Goal: Information Seeking & Learning: Learn about a topic

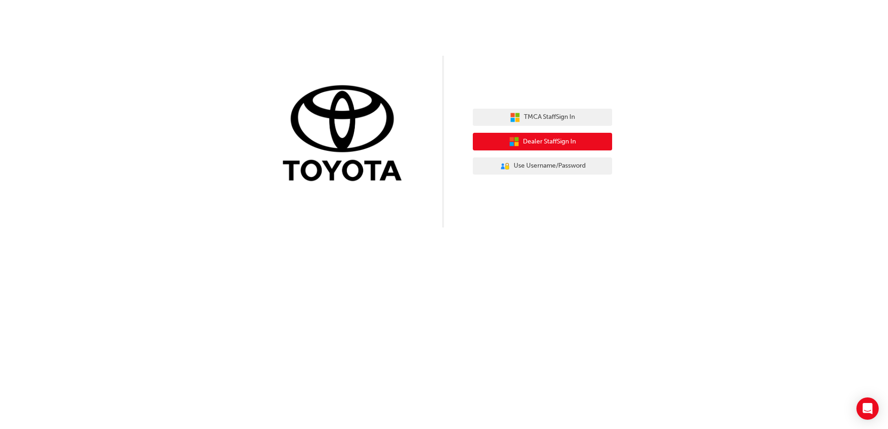
click at [569, 142] on span "Dealer Staff Sign In" at bounding box center [549, 142] width 53 height 11
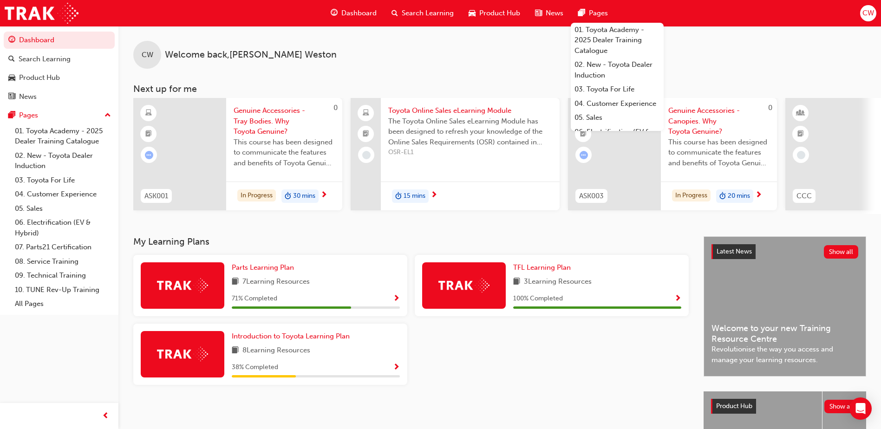
click at [870, 12] on span "CW" at bounding box center [869, 13] width 12 height 11
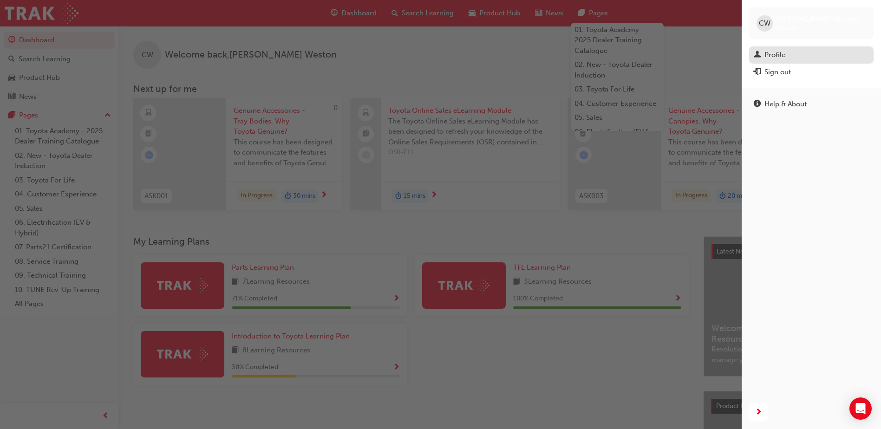
click at [801, 54] on div "Profile" at bounding box center [811, 55] width 115 height 12
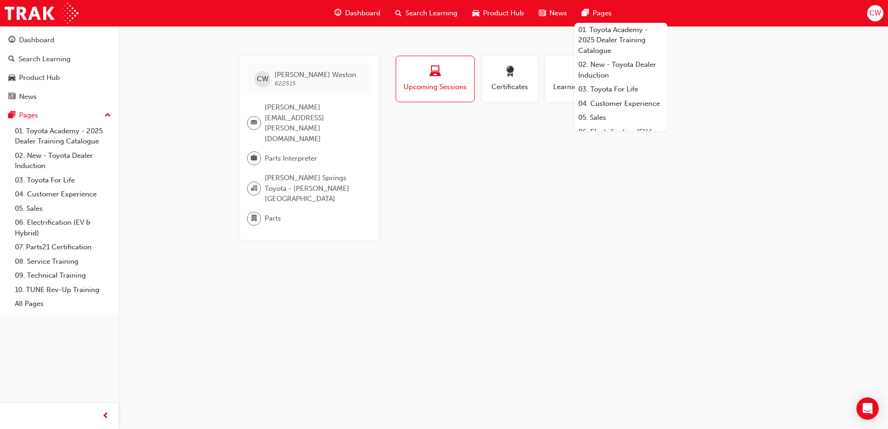
click at [525, 206] on div "Profile Upcoming Sessions Certificates Learning History CW Colin Weston 622515 …" at bounding box center [581, 148] width 374 height 185
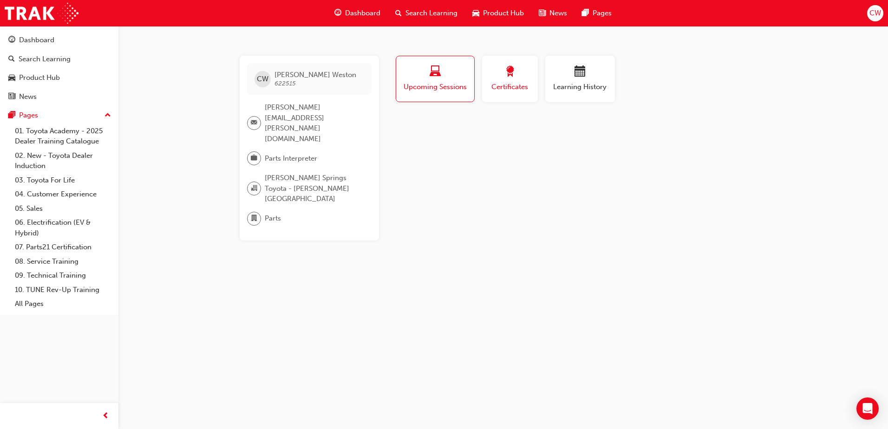
click at [517, 86] on span "Certificates" at bounding box center [510, 87] width 42 height 11
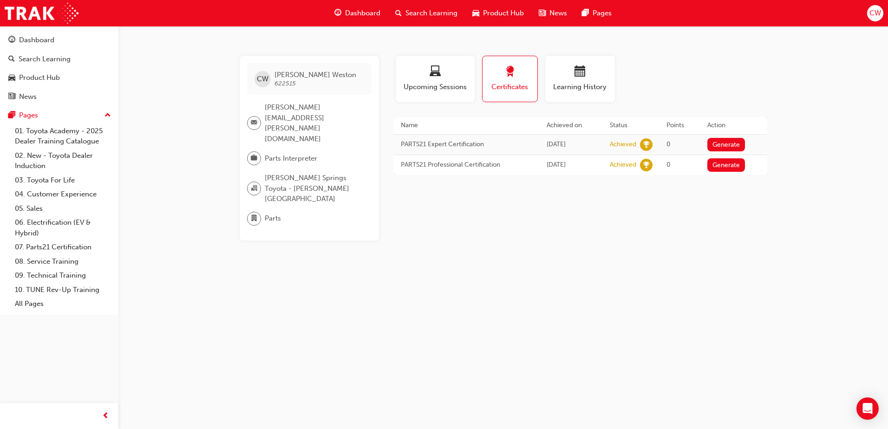
click at [436, 18] on span "Search Learning" at bounding box center [432, 13] width 52 height 11
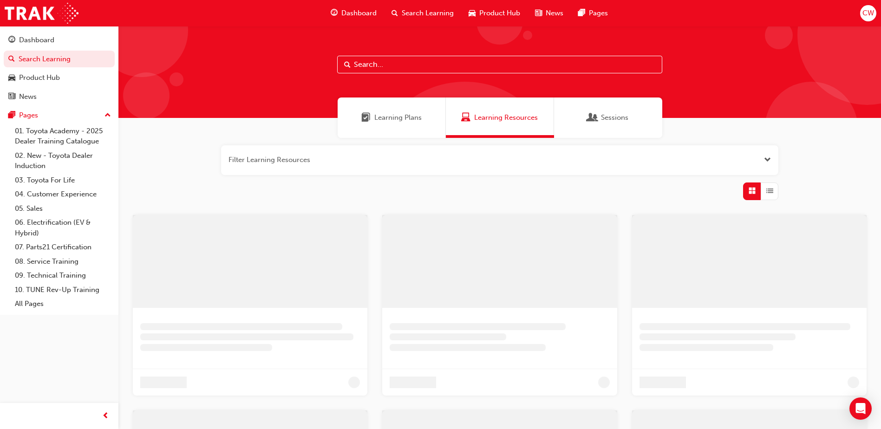
click at [437, 64] on input "text" at bounding box center [499, 65] width 325 height 18
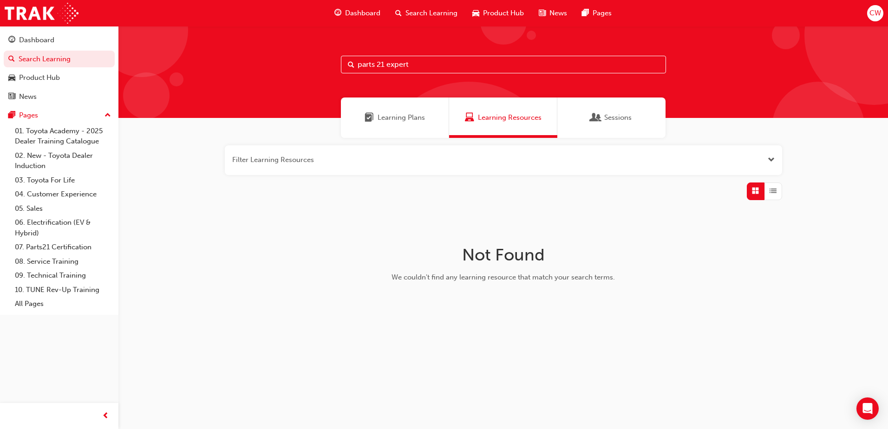
click at [419, 70] on input "parts 21 expert" at bounding box center [503, 65] width 325 height 18
click at [399, 119] on span "Learning Plans" at bounding box center [401, 117] width 47 height 11
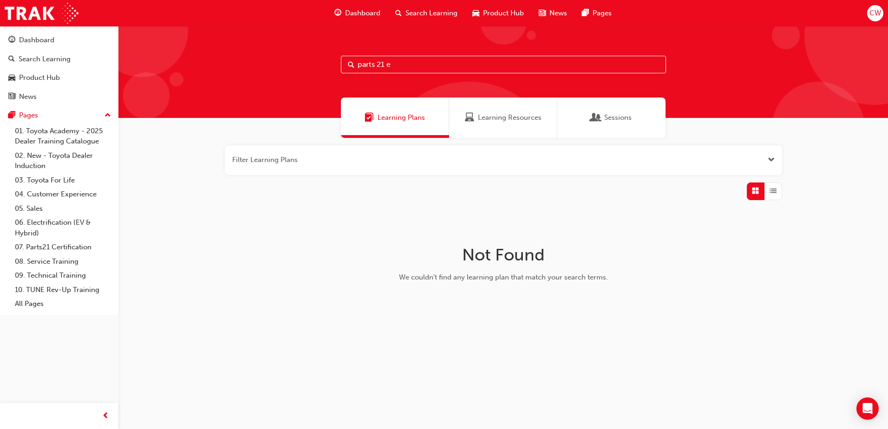
click at [436, 68] on input "parts 21 e" at bounding box center [503, 65] width 325 height 18
click at [442, 17] on span "Search Learning" at bounding box center [432, 13] width 52 height 11
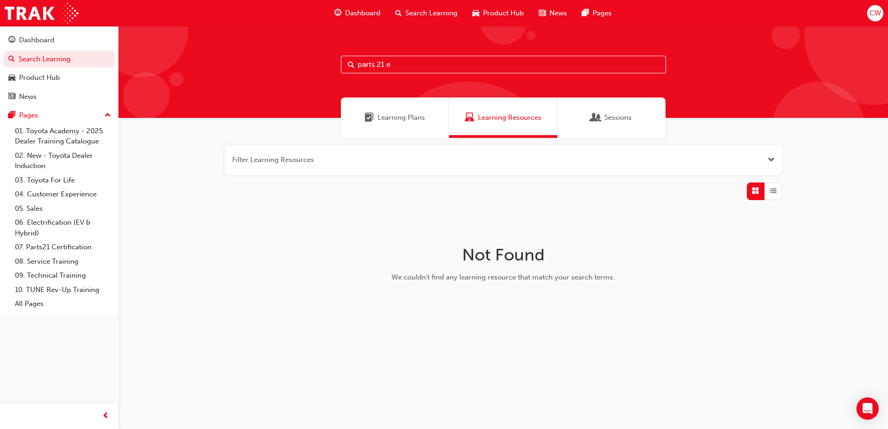
drag, startPoint x: 413, startPoint y: 67, endPoint x: 319, endPoint y: 67, distance: 93.8
click at [319, 67] on div "parts 21 e" at bounding box center [503, 72] width 770 height 92
type input "parts 21"
drag, startPoint x: 341, startPoint y: 68, endPoint x: 328, endPoint y: 68, distance: 13.5
click at [327, 68] on div "parts 21" at bounding box center [503, 72] width 770 height 92
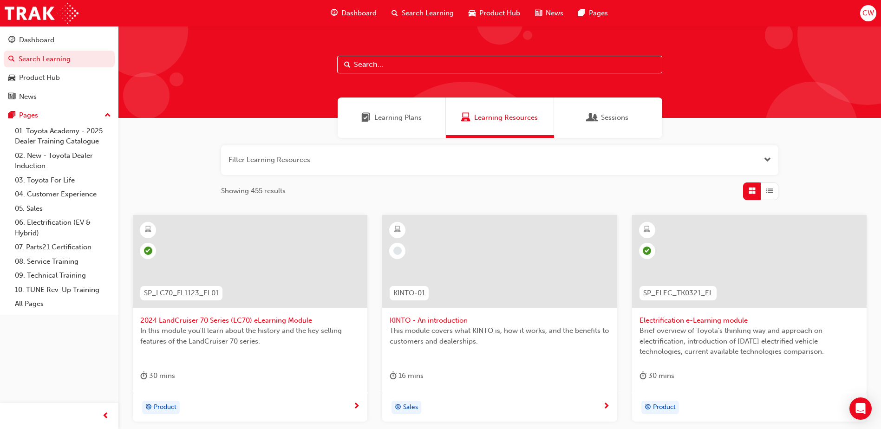
click at [408, 125] on div "Learning Plans" at bounding box center [392, 118] width 108 height 40
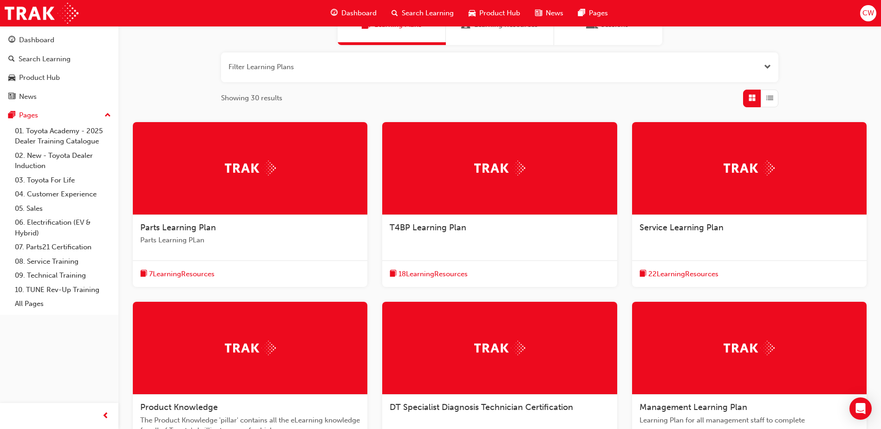
scroll to position [139, 0]
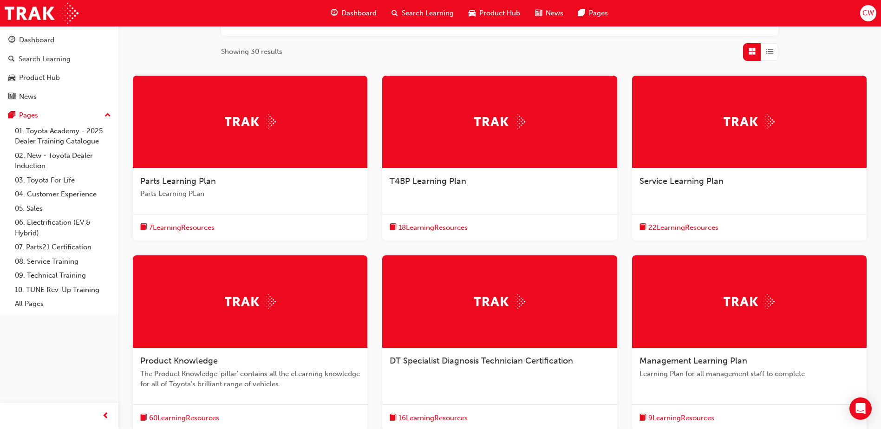
click at [310, 151] on div at bounding box center [250, 122] width 235 height 93
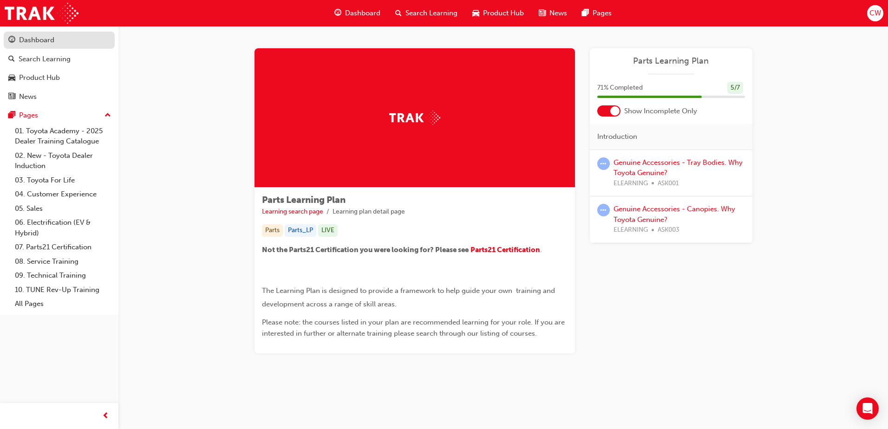
click at [39, 43] on div "Dashboard" at bounding box center [36, 40] width 35 height 11
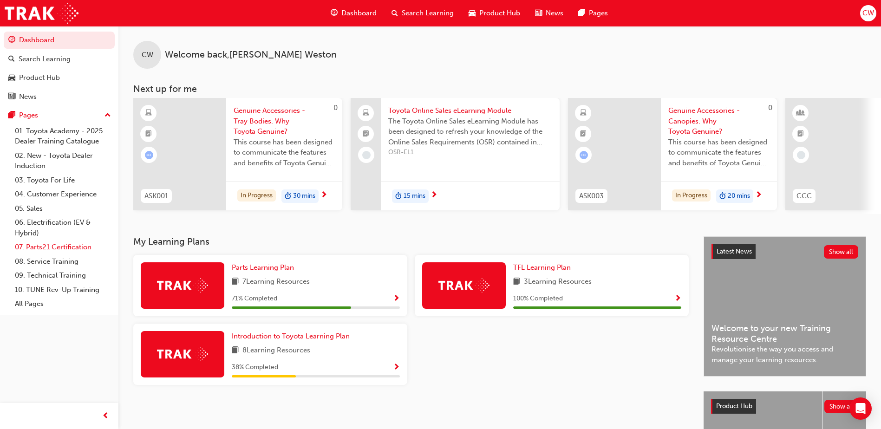
click at [92, 248] on link "07. Parts21 Certification" at bounding box center [63, 247] width 104 height 14
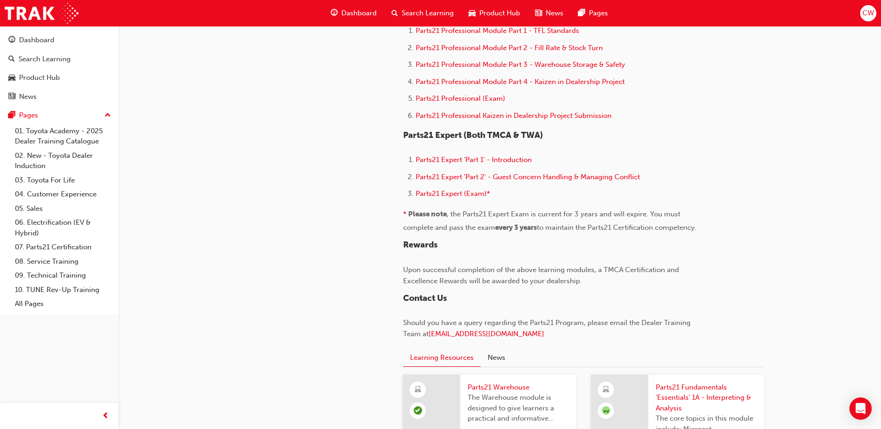
scroll to position [650, 0]
click at [479, 196] on span "Parts21 Expert (Exam)*" at bounding box center [453, 194] width 74 height 8
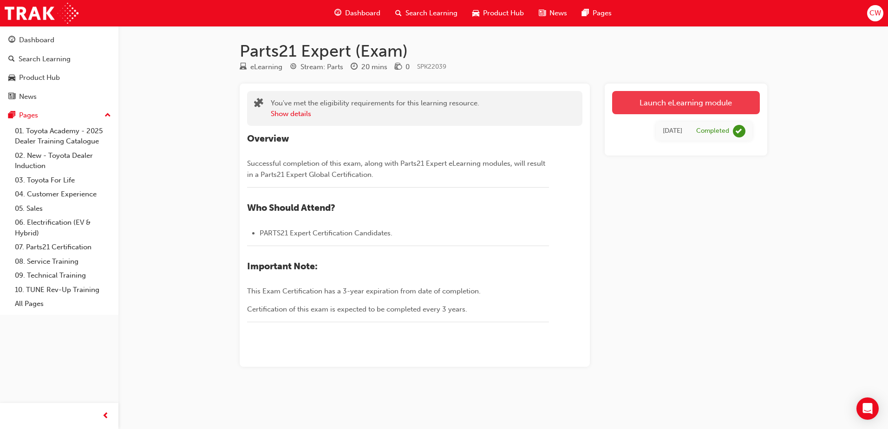
click at [661, 106] on link "Launch eLearning module" at bounding box center [686, 102] width 148 height 23
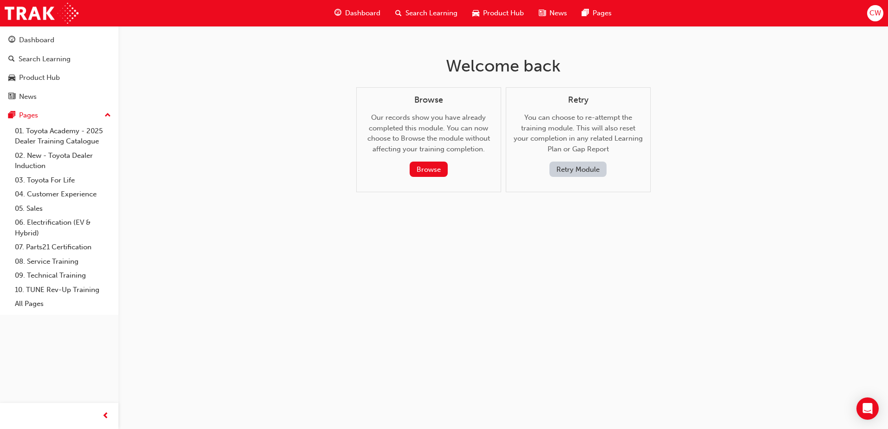
click at [569, 170] on button "Retry Module" at bounding box center [578, 169] width 57 height 15
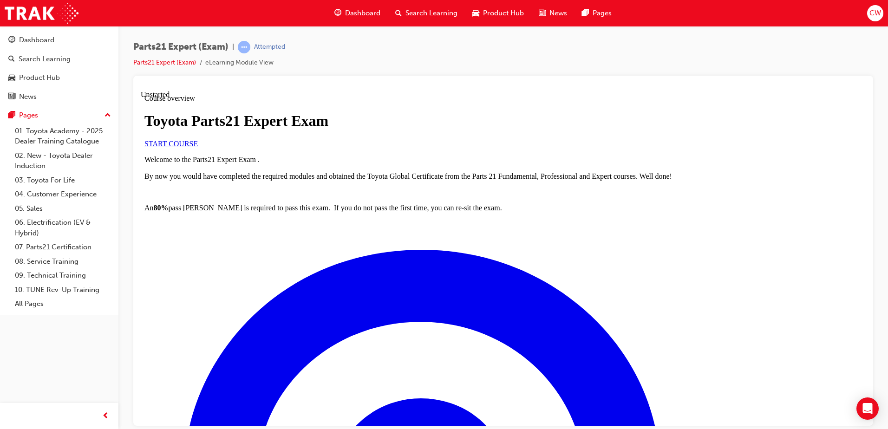
scroll to position [116, 0]
click at [198, 147] on link "START COURSE" at bounding box center [170, 143] width 53 height 8
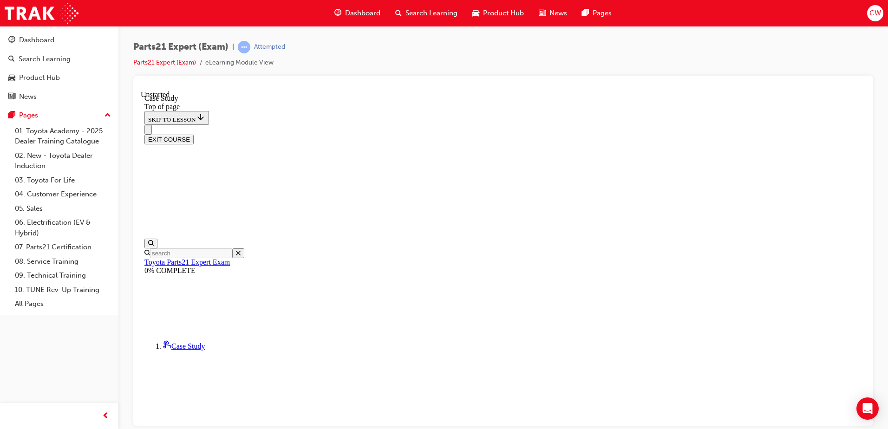
scroll to position [89, 0]
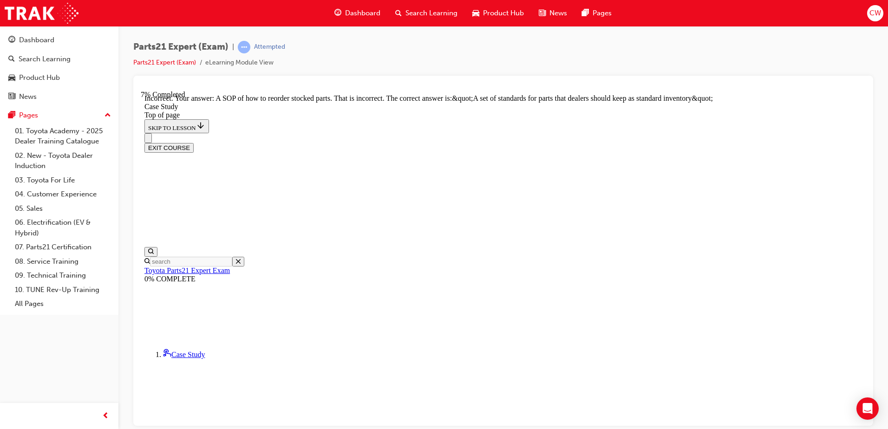
scroll to position [238, 0]
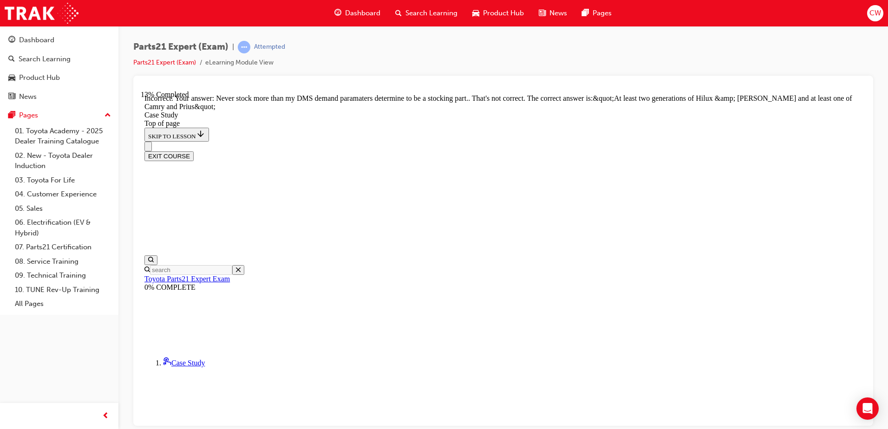
scroll to position [342, 0]
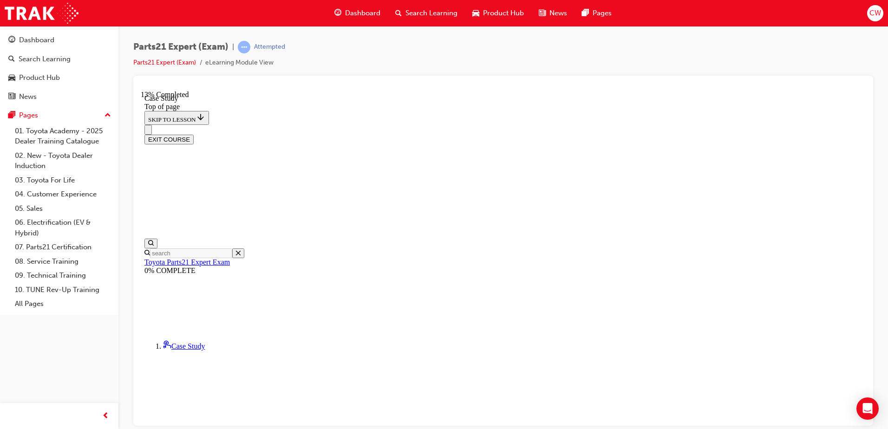
scroll to position [75, 0]
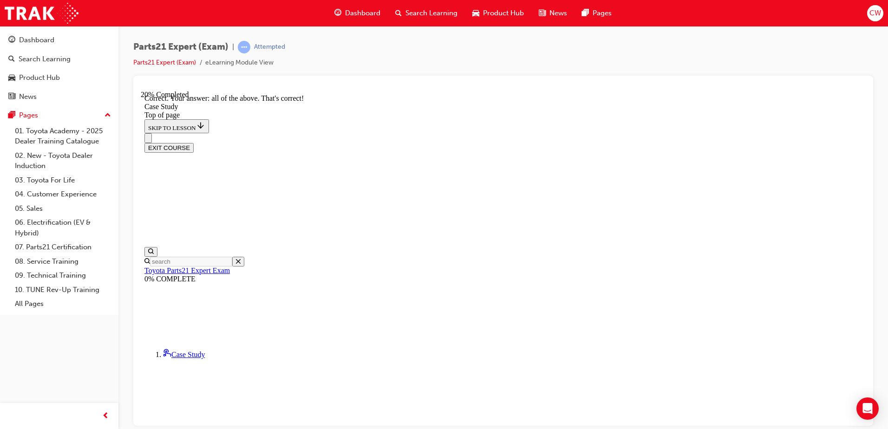
scroll to position [227, 0]
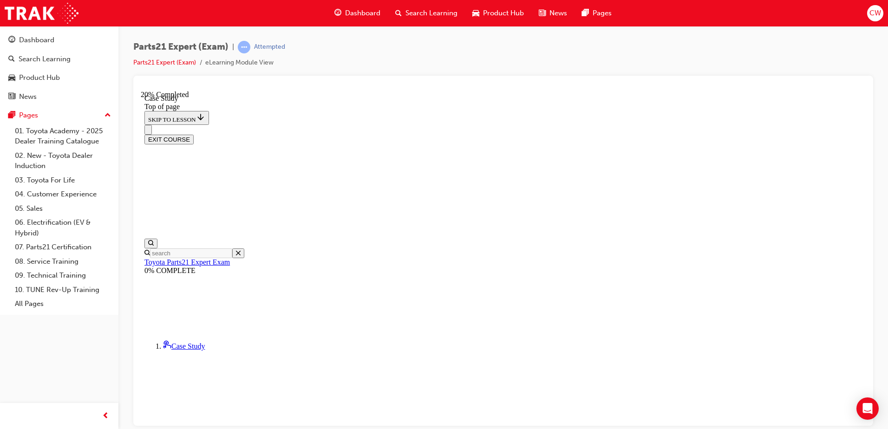
scroll to position [115, 0]
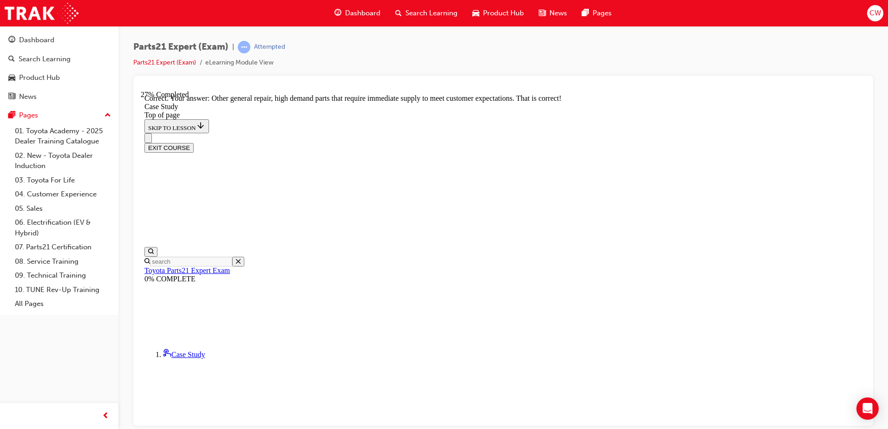
scroll to position [236, 0]
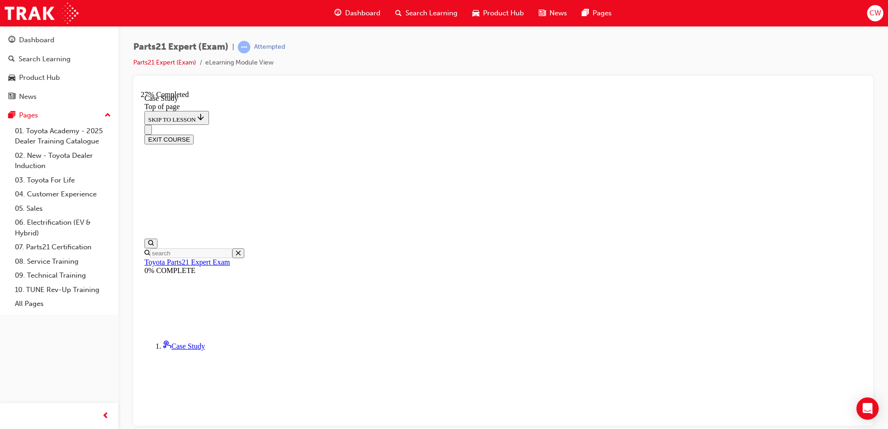
scroll to position [168, 0]
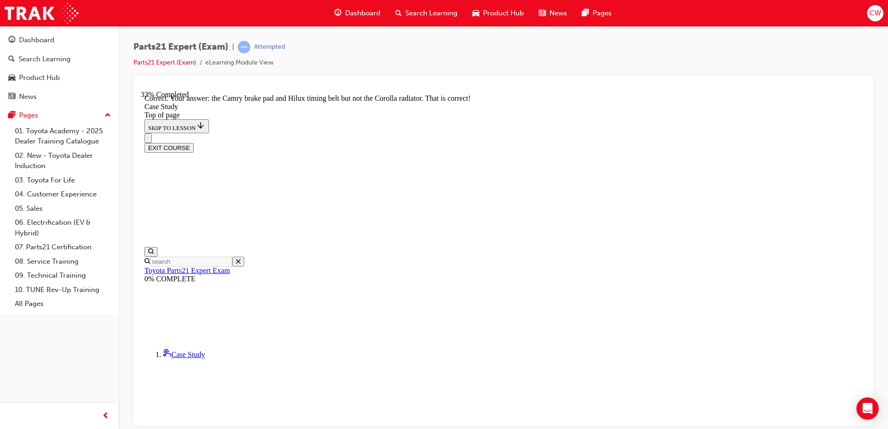
scroll to position [341, 0]
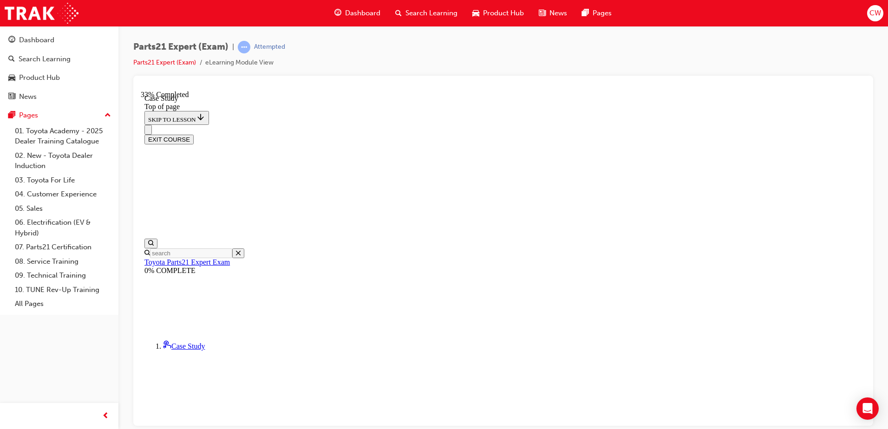
scroll to position [220, 0]
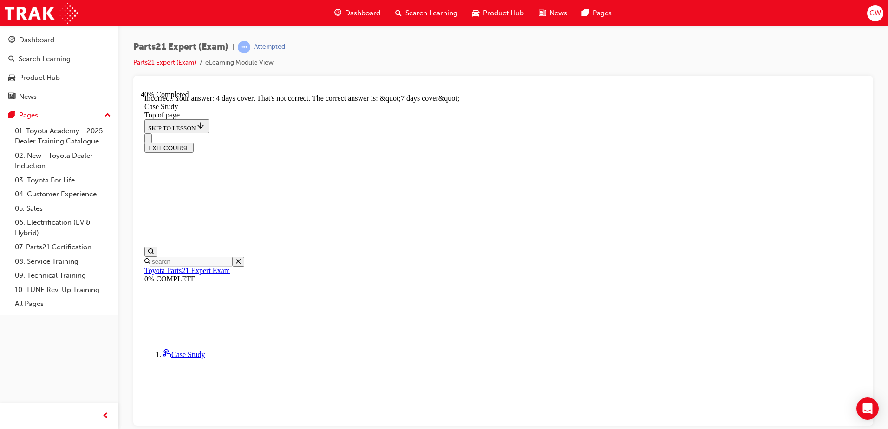
scroll to position [399, 0]
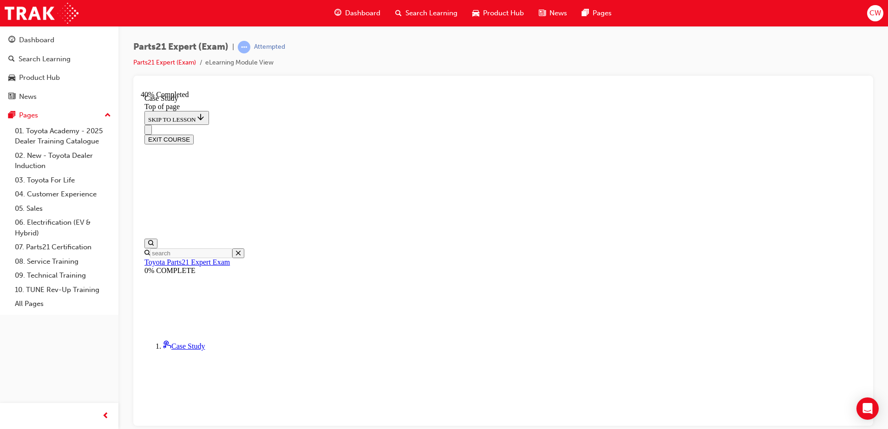
scroll to position [121, 0]
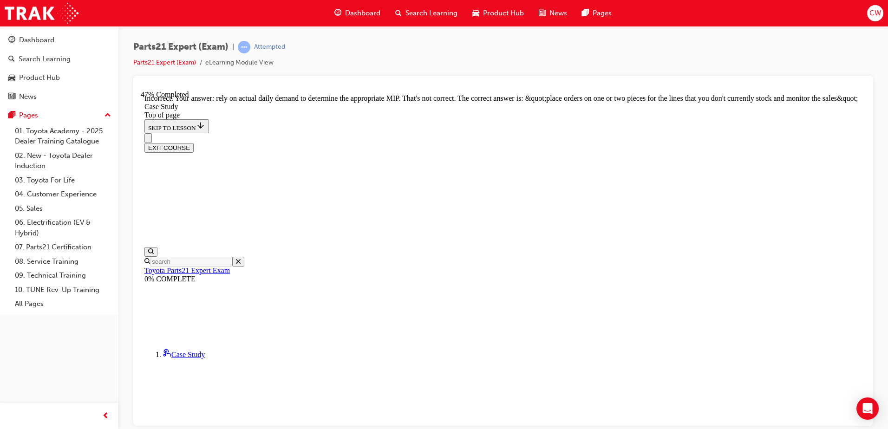
scroll to position [258, 0]
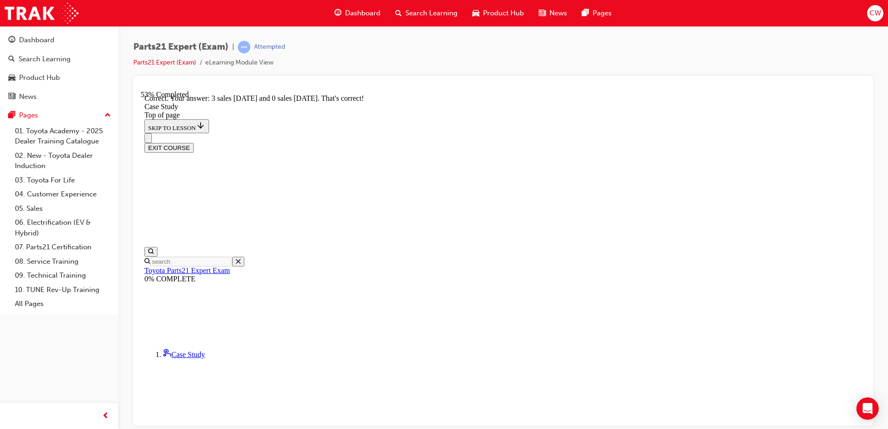
scroll to position [227, 0]
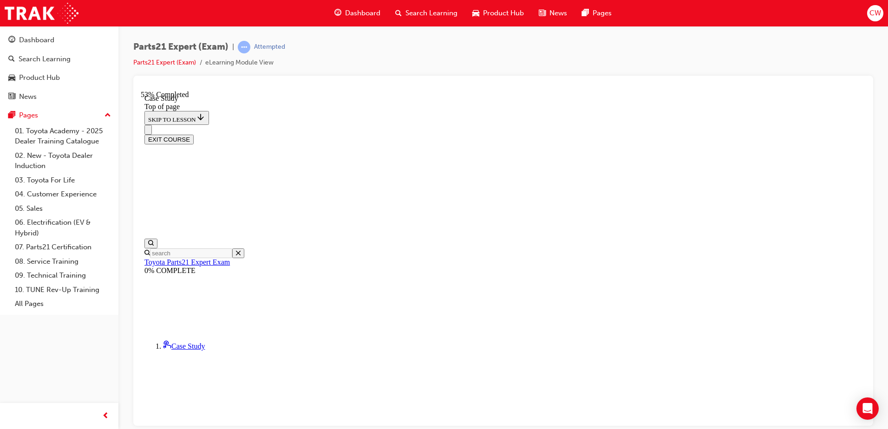
scroll to position [121, 0]
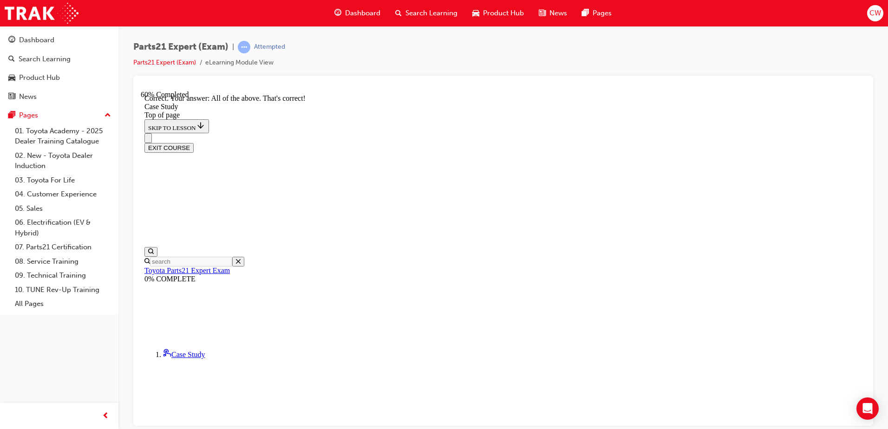
scroll to position [243, 0]
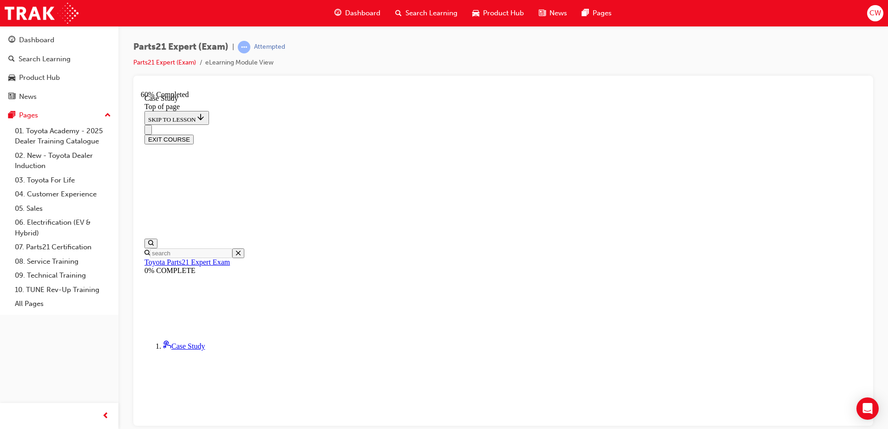
scroll to position [121, 0]
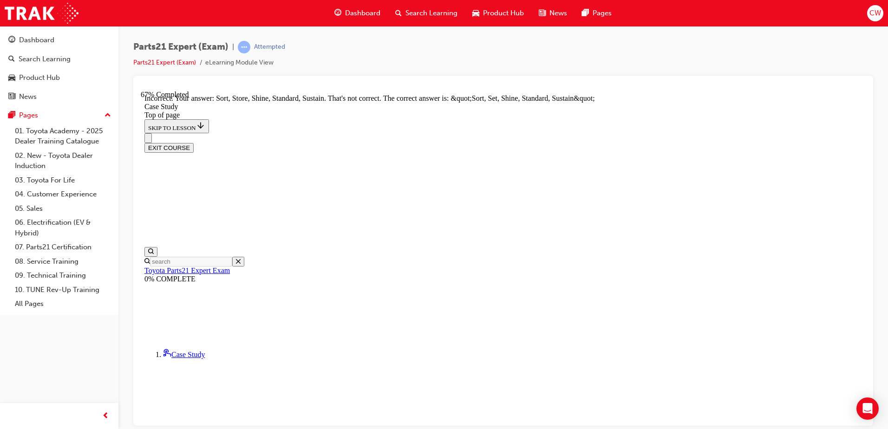
scroll to position [238, 0]
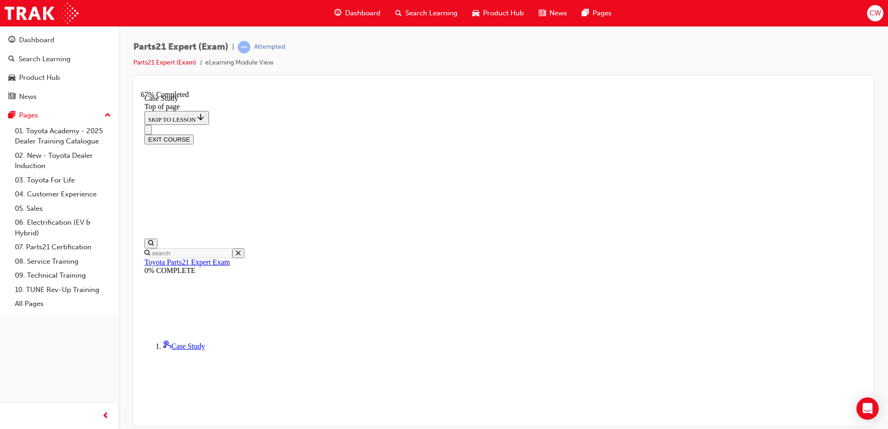
scroll to position [121, 0]
drag, startPoint x: 573, startPoint y: 326, endPoint x: 560, endPoint y: 338, distance: 17.4
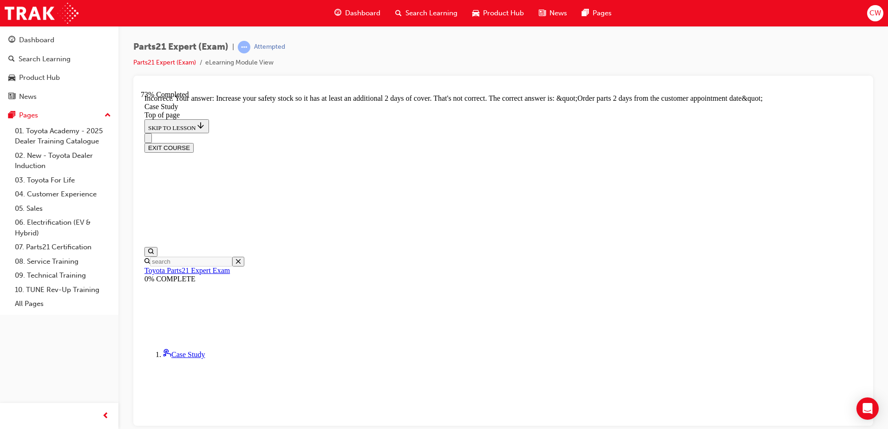
scroll to position [302, 0]
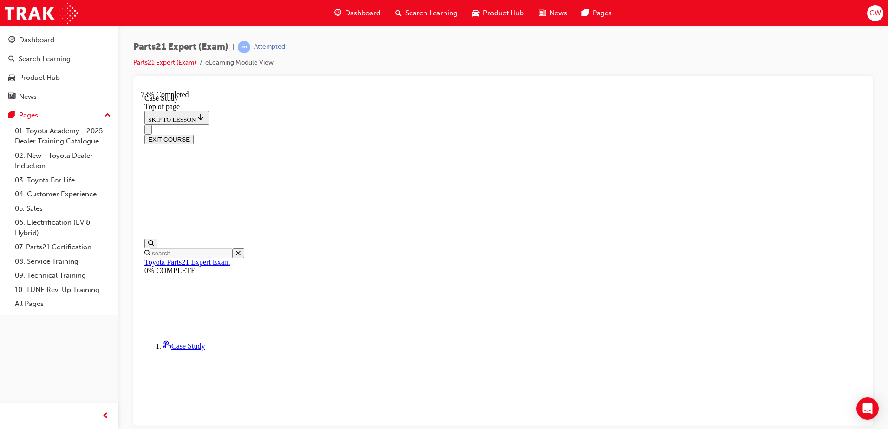
scroll to position [121, 0]
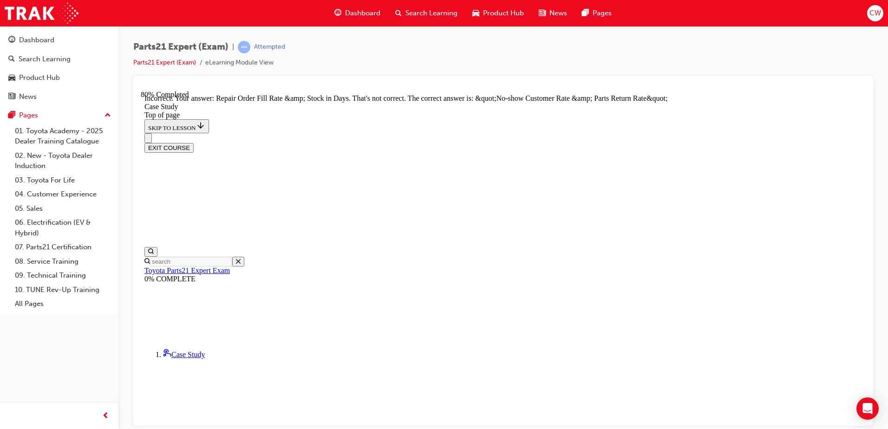
scroll to position [270, 0]
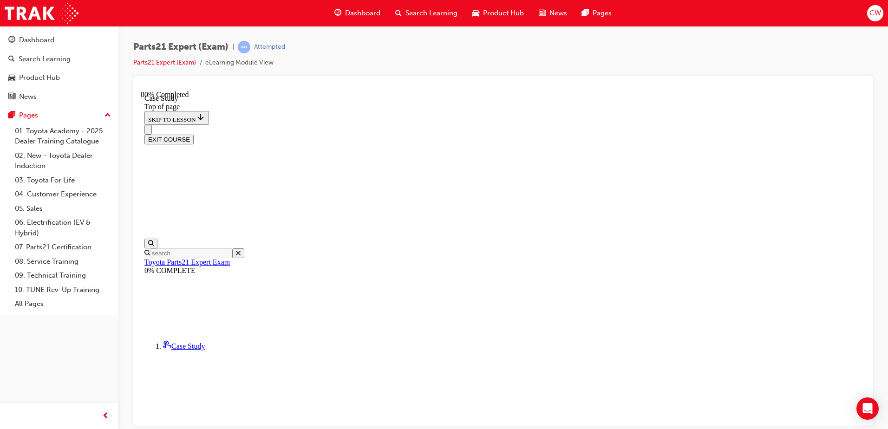
scroll to position [121, 0]
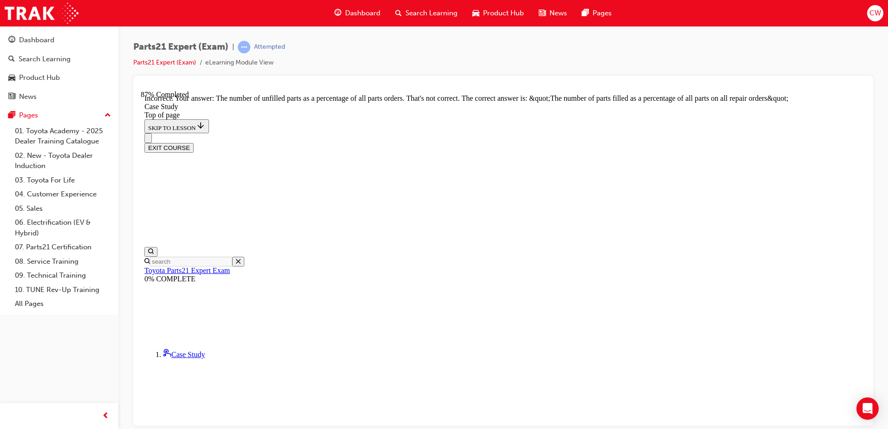
scroll to position [254, 0]
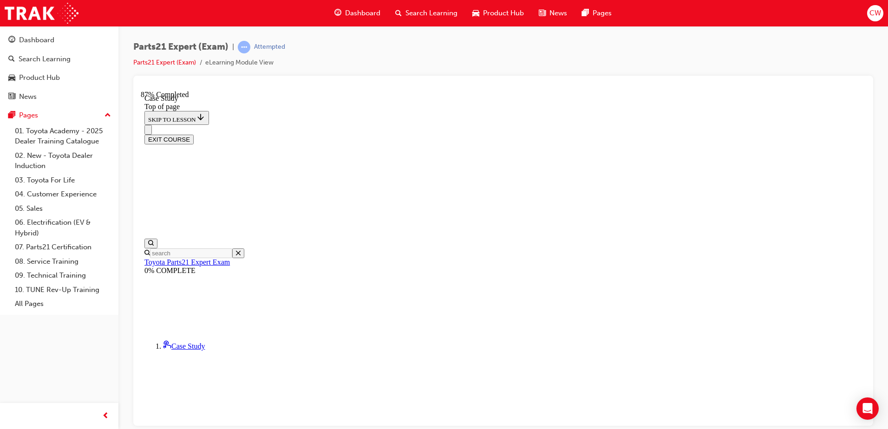
scroll to position [75, 0]
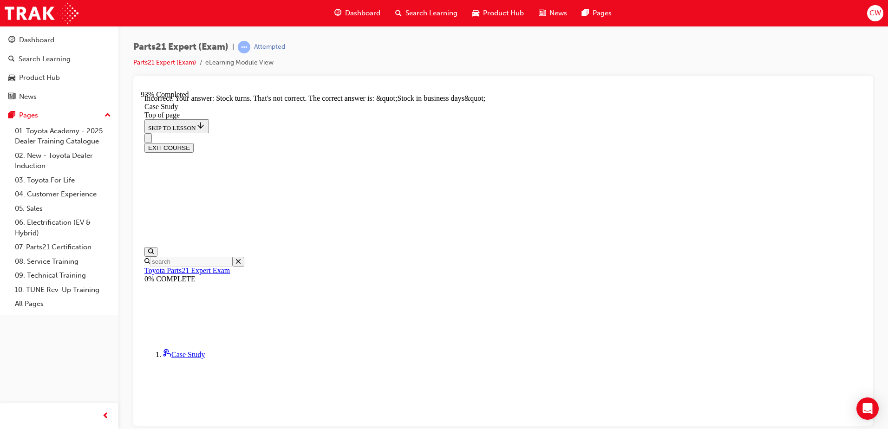
scroll to position [254, 0]
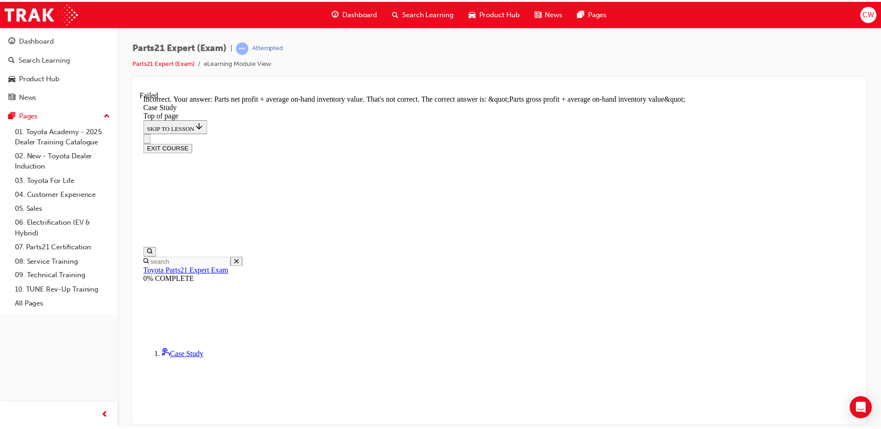
scroll to position [238, 0]
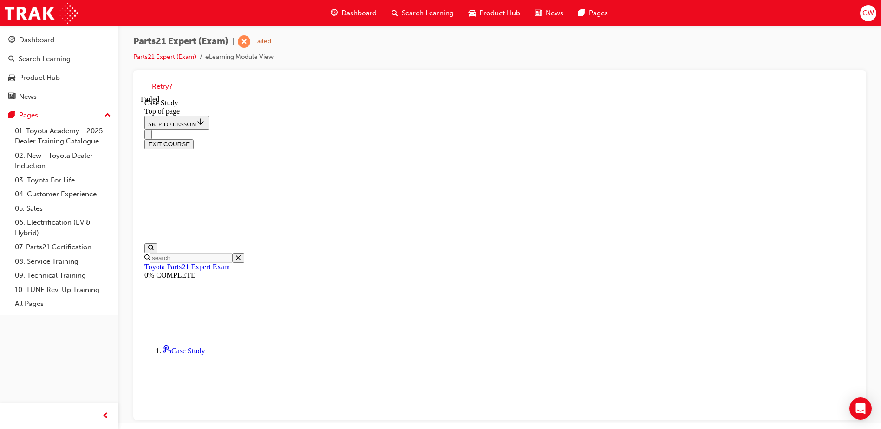
scroll to position [7, 0]
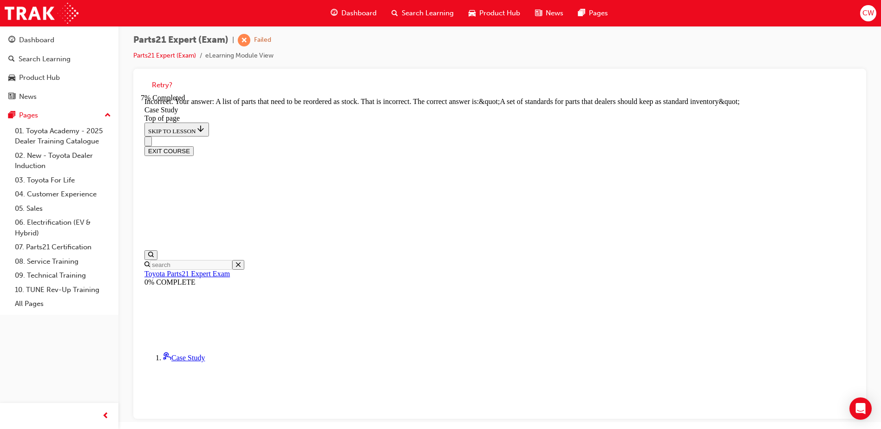
scroll to position [238, 0]
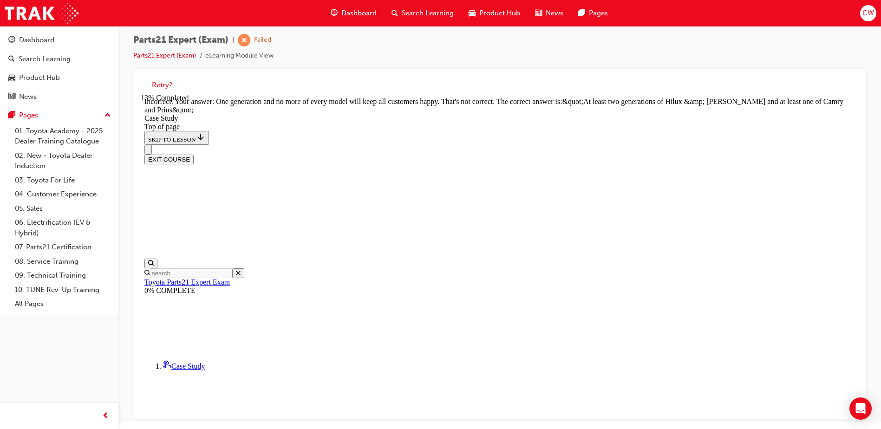
scroll to position [342, 0]
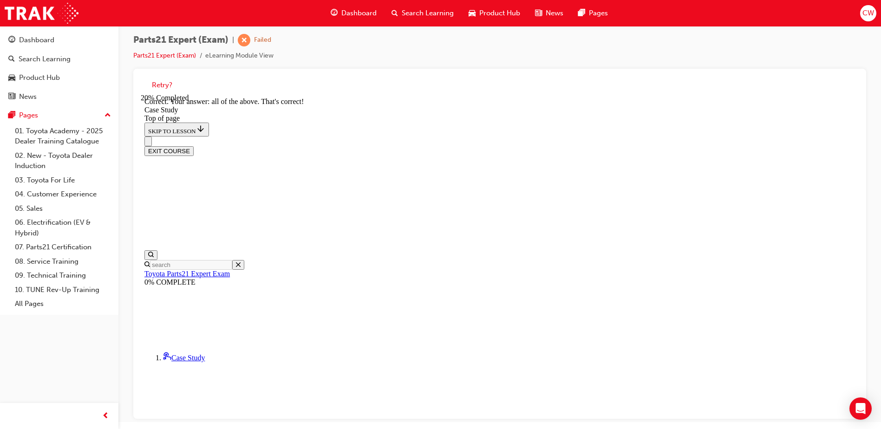
scroll to position [227, 0]
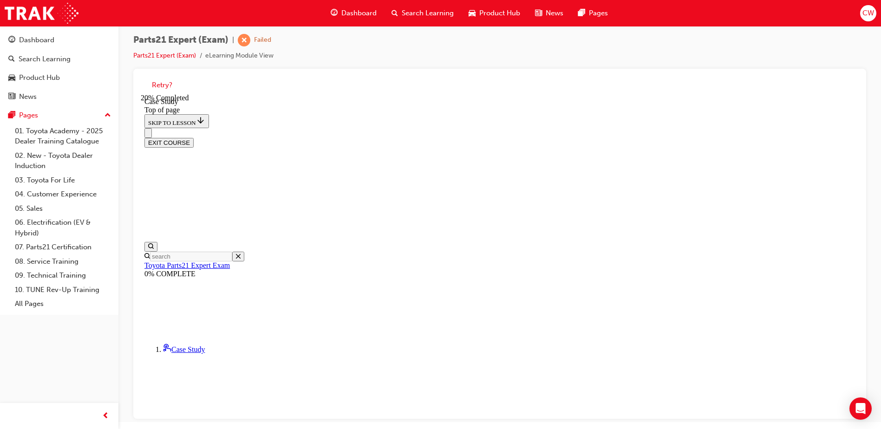
scroll to position [121, 0]
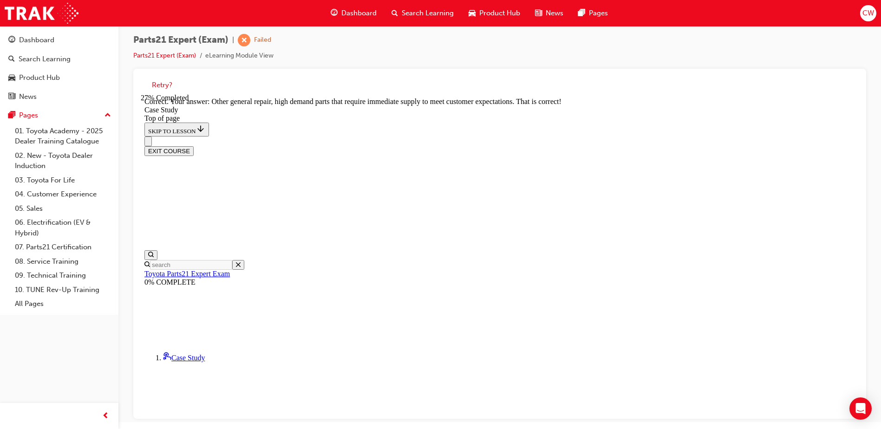
scroll to position [236, 0]
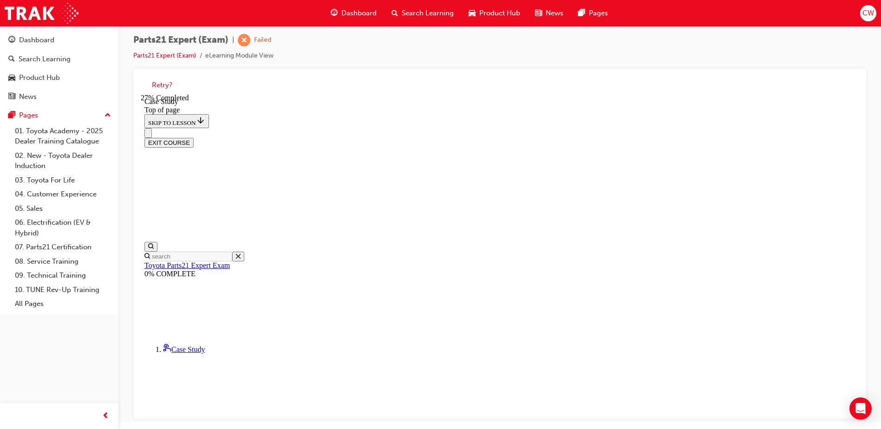
scroll to position [168, 0]
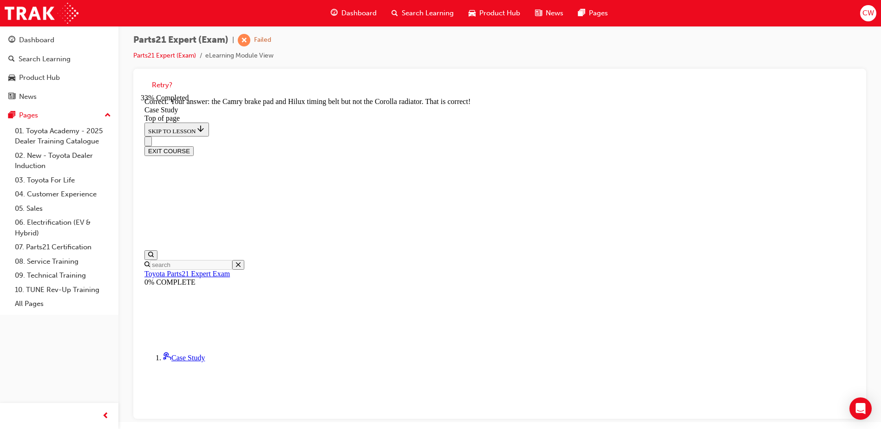
scroll to position [341, 0]
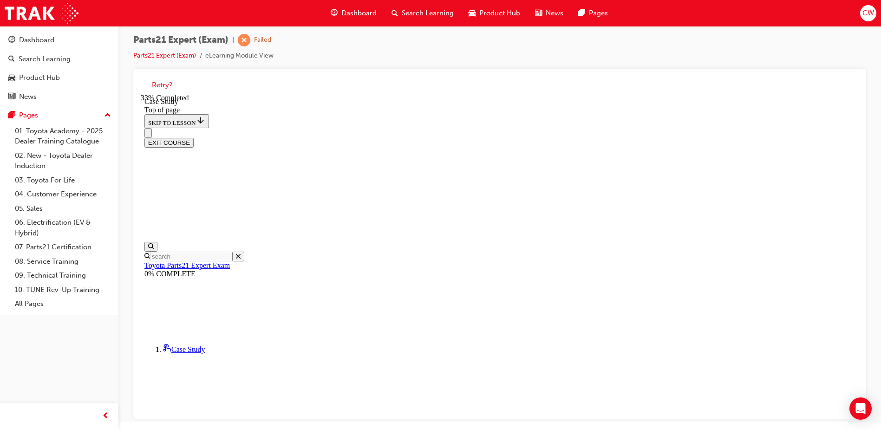
scroll to position [214, 0]
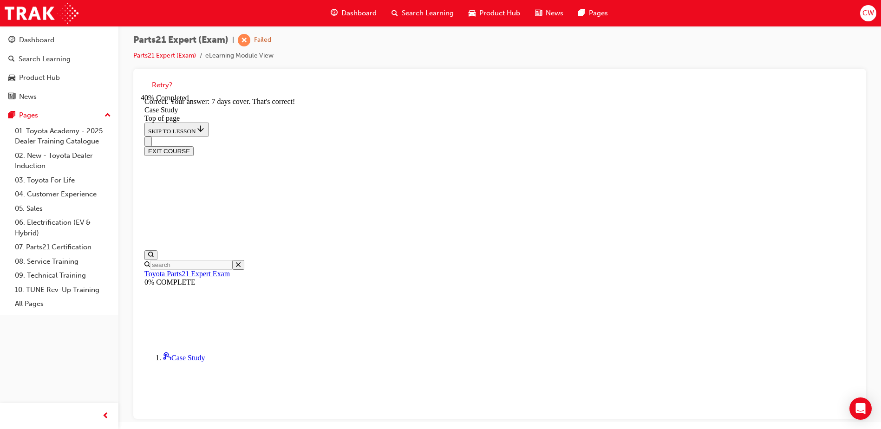
drag, startPoint x: 543, startPoint y: 389, endPoint x: 466, endPoint y: 378, distance: 77.5
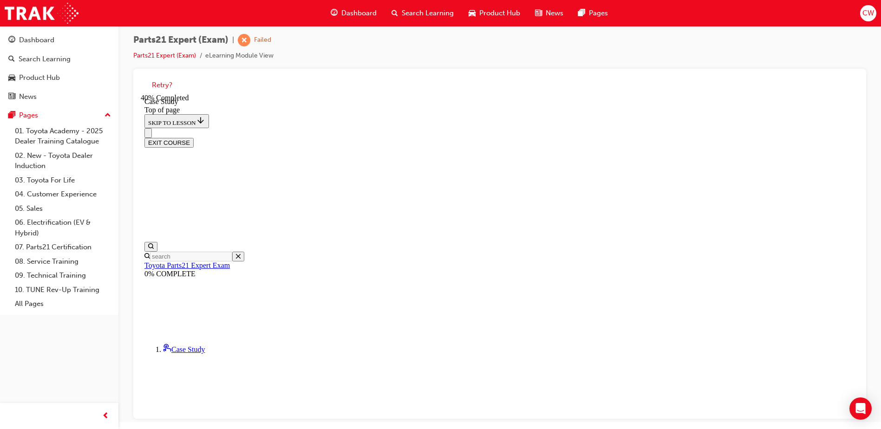
scroll to position [121, 0]
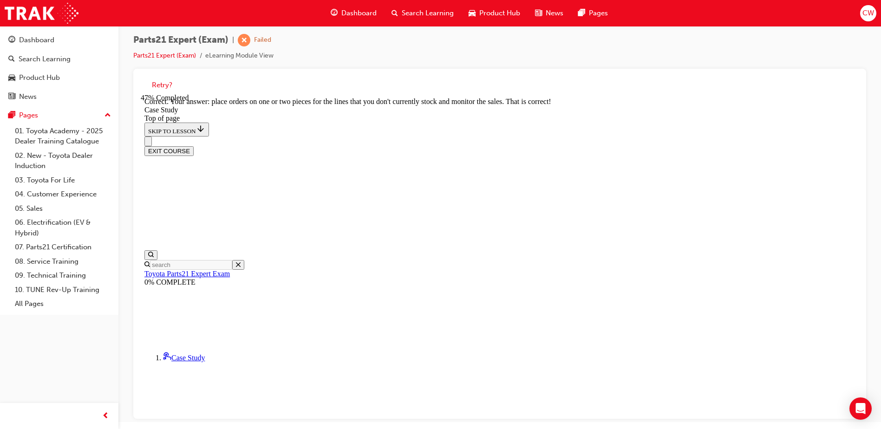
scroll to position [236, 0]
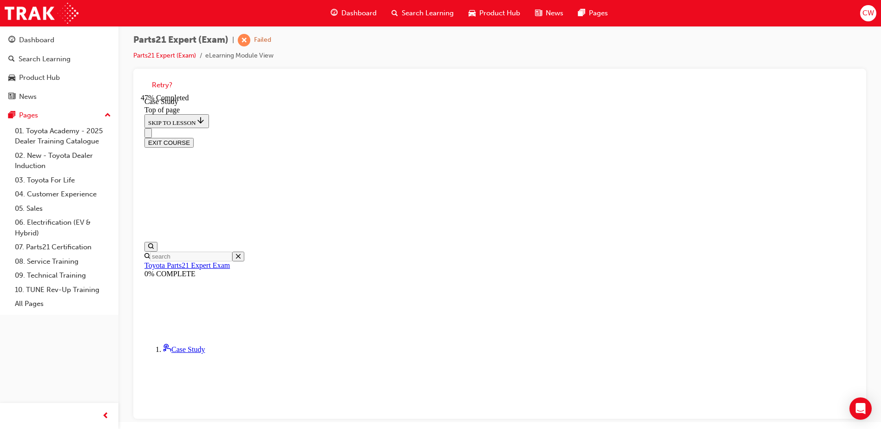
scroll to position [28, 0]
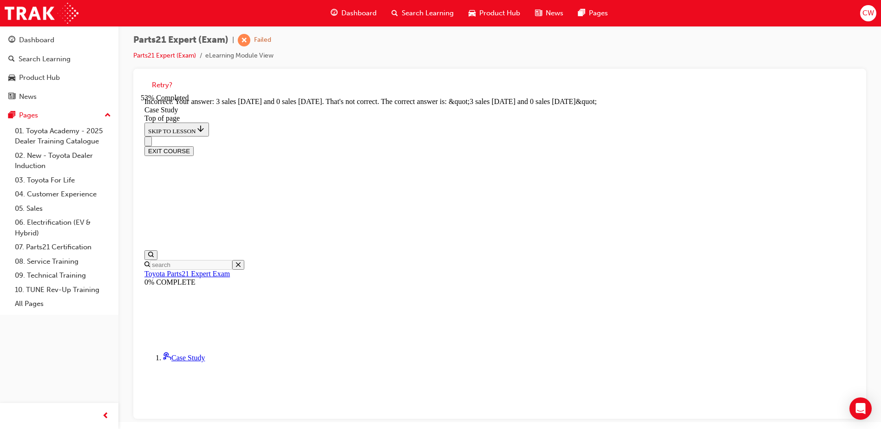
scroll to position [238, 0]
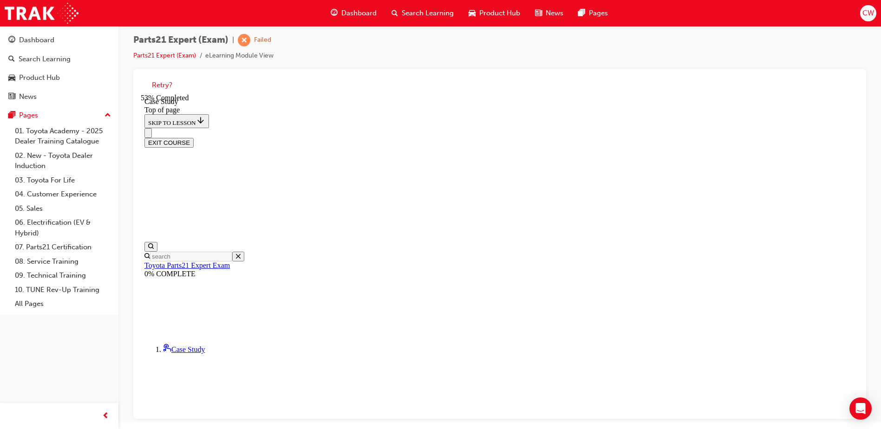
scroll to position [121, 0]
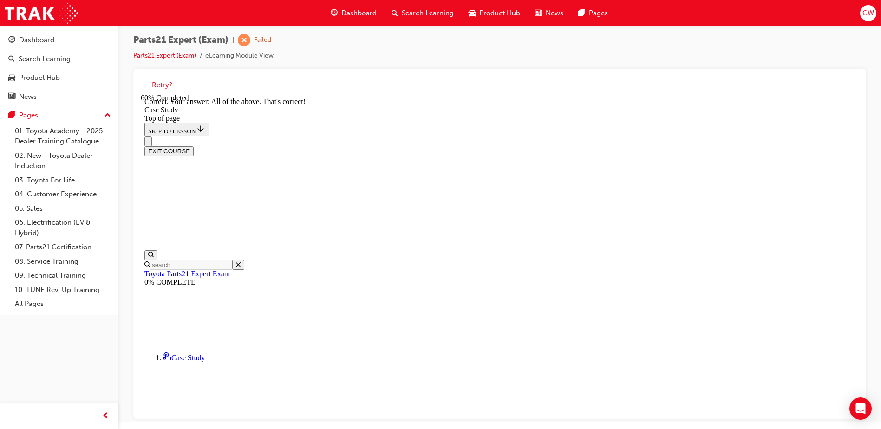
scroll to position [243, 0]
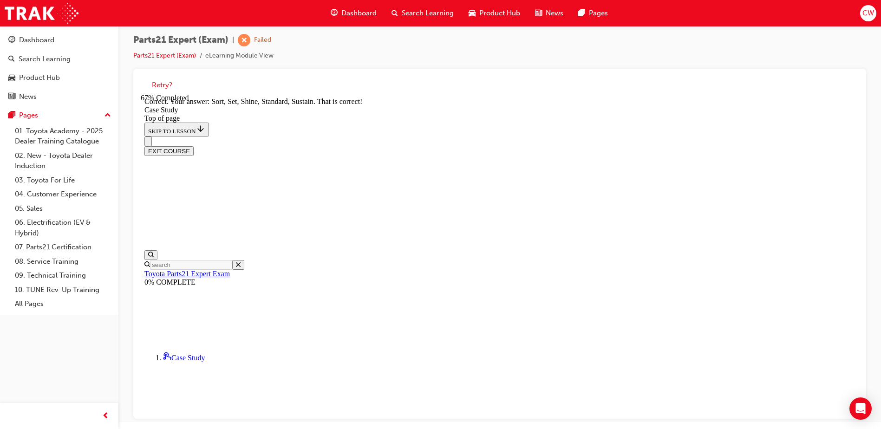
scroll to position [227, 0]
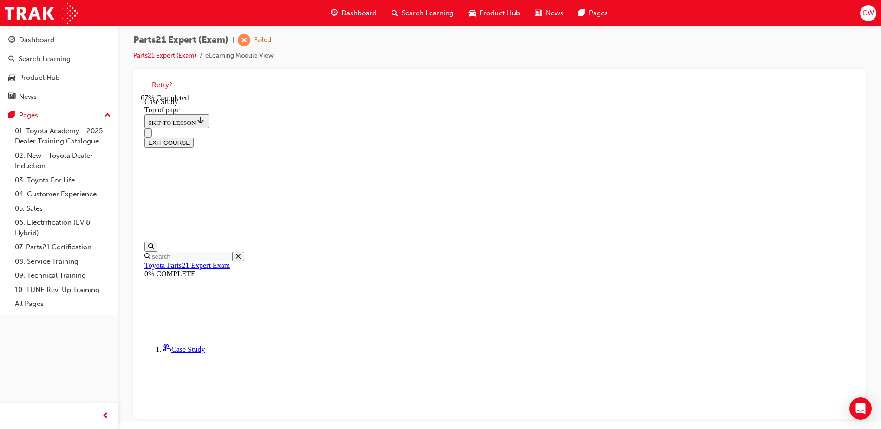
scroll to position [121, 0]
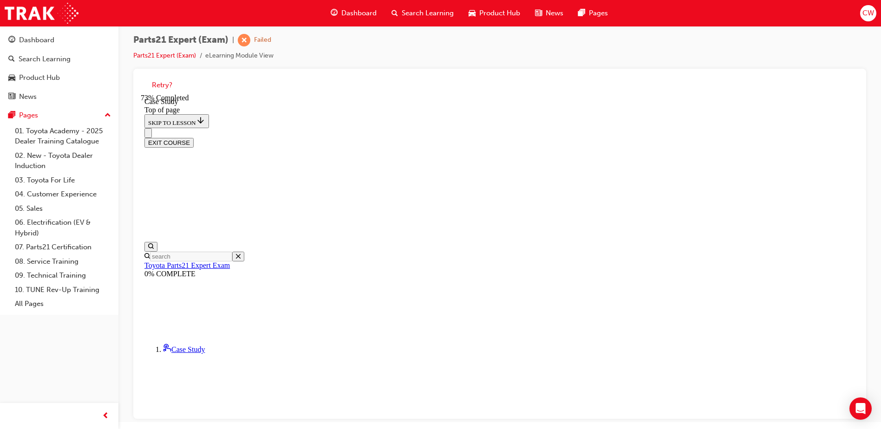
scroll to position [75, 0]
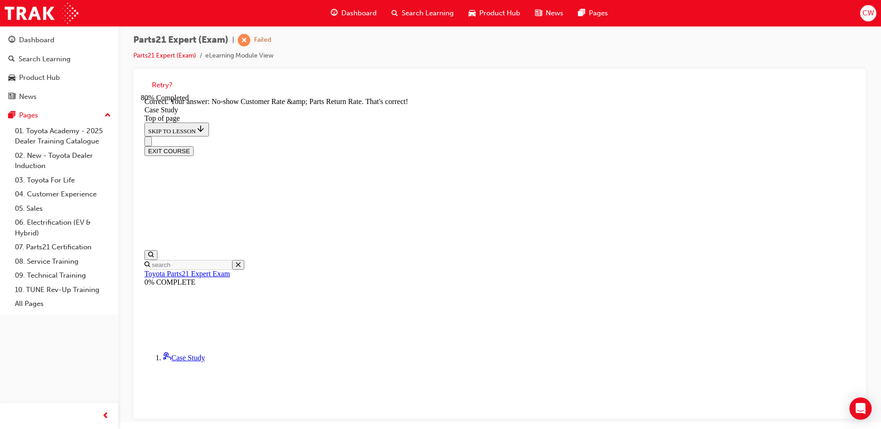
scroll to position [259, 0]
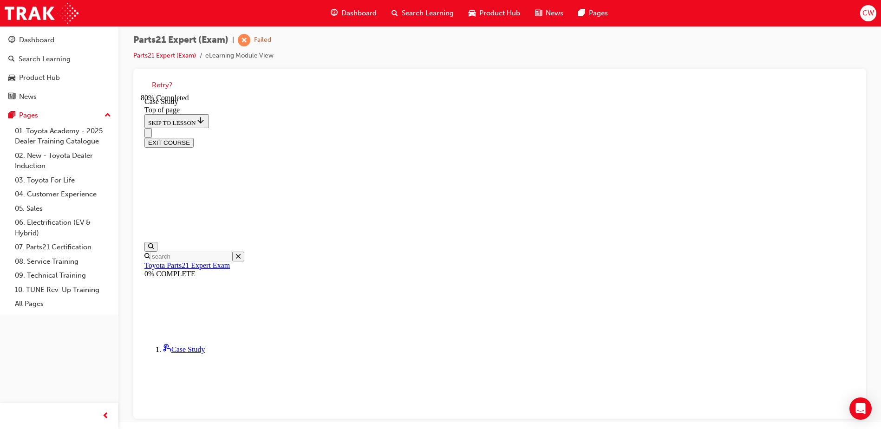
scroll to position [121, 0]
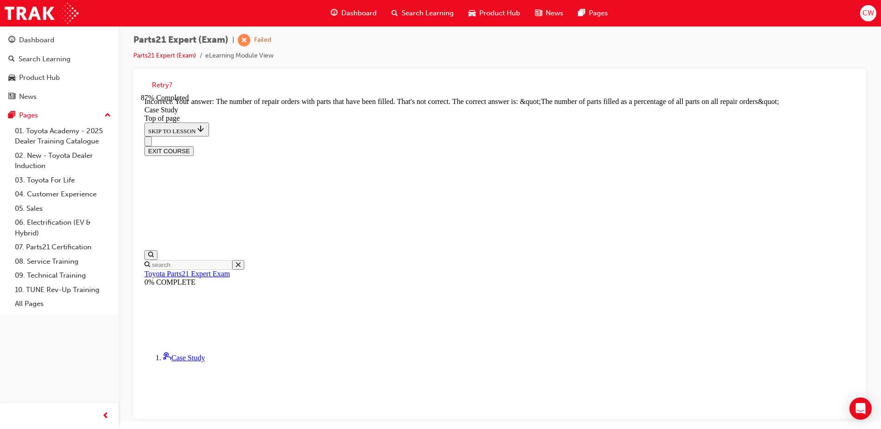
scroll to position [254, 0]
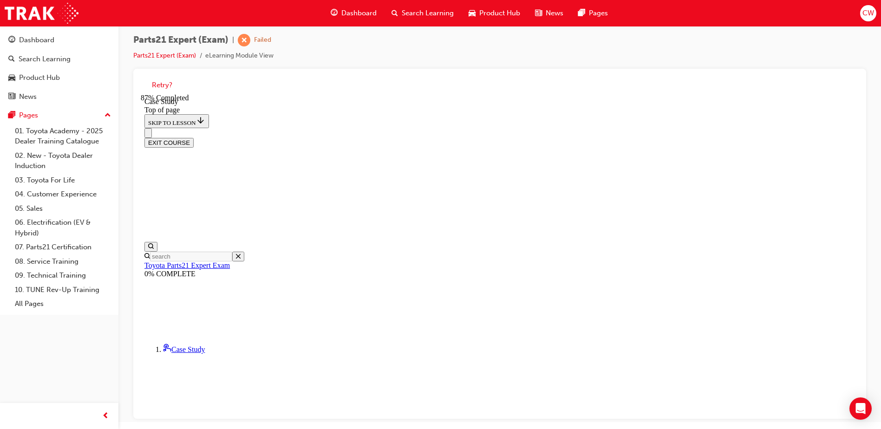
scroll to position [75, 0]
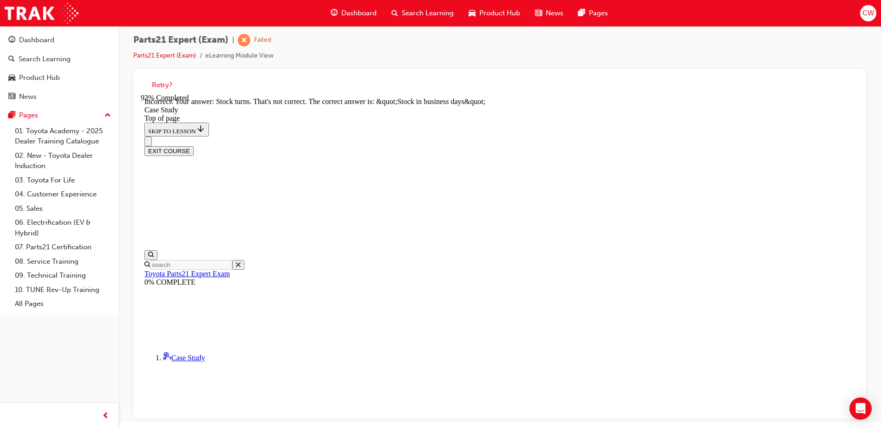
scroll to position [254, 0]
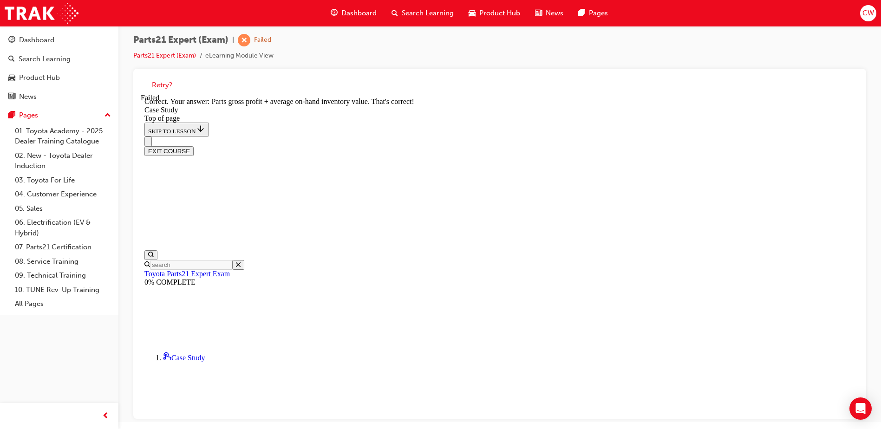
scroll to position [227, 0]
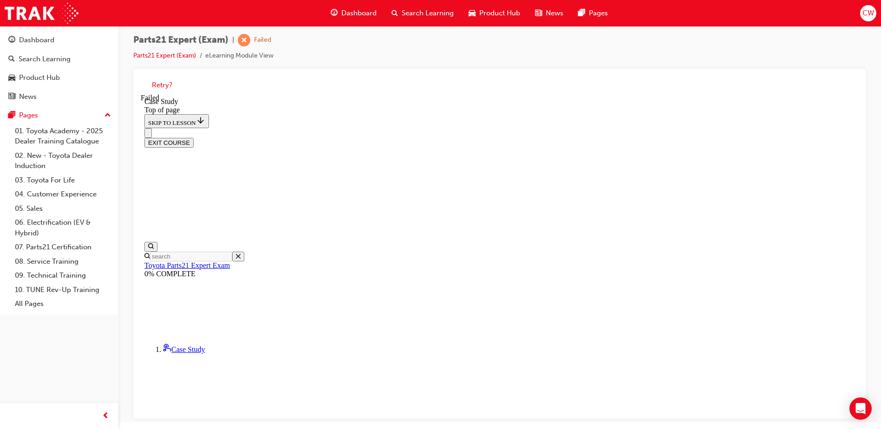
scroll to position [141, 0]
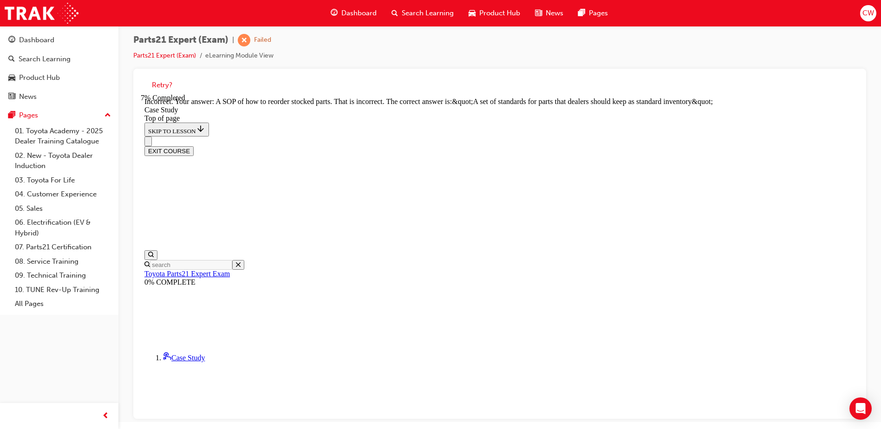
scroll to position [238, 0]
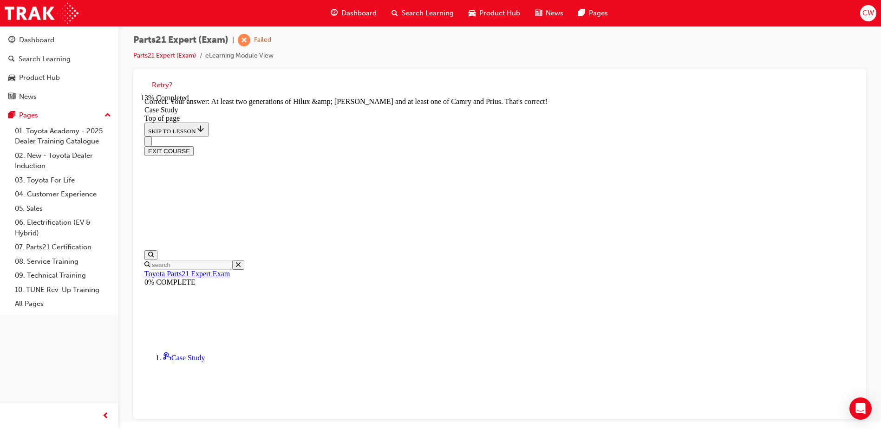
scroll to position [331, 0]
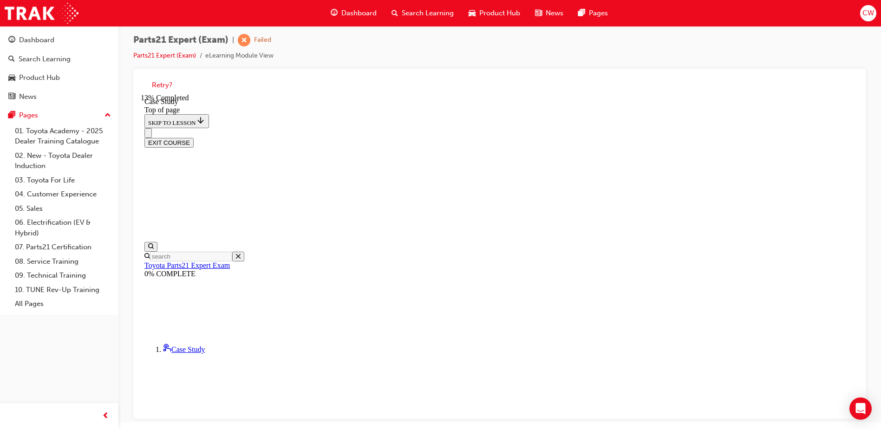
drag, startPoint x: 418, startPoint y: 402, endPoint x: 390, endPoint y: 399, distance: 28.5
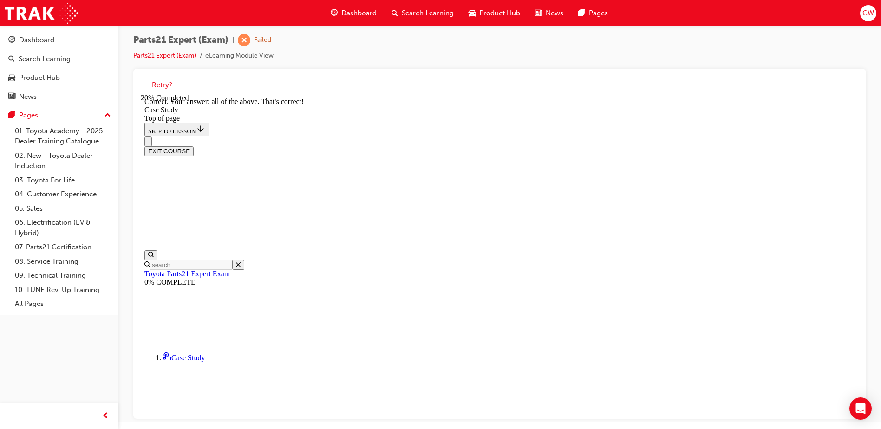
scroll to position [227, 0]
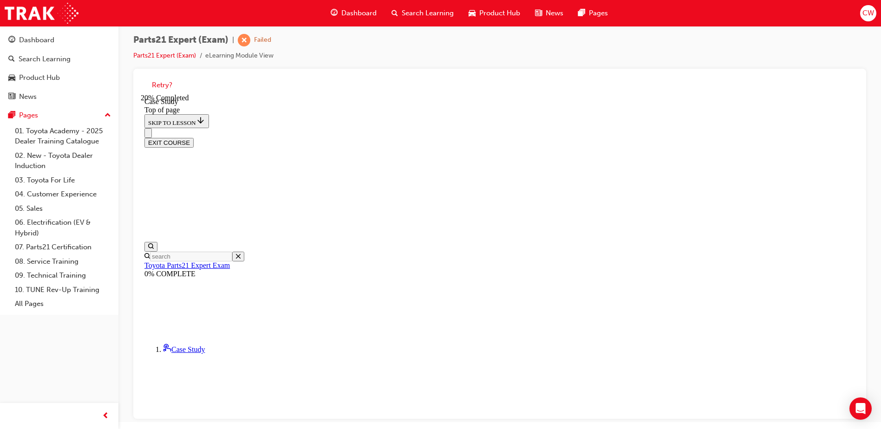
scroll to position [75, 0]
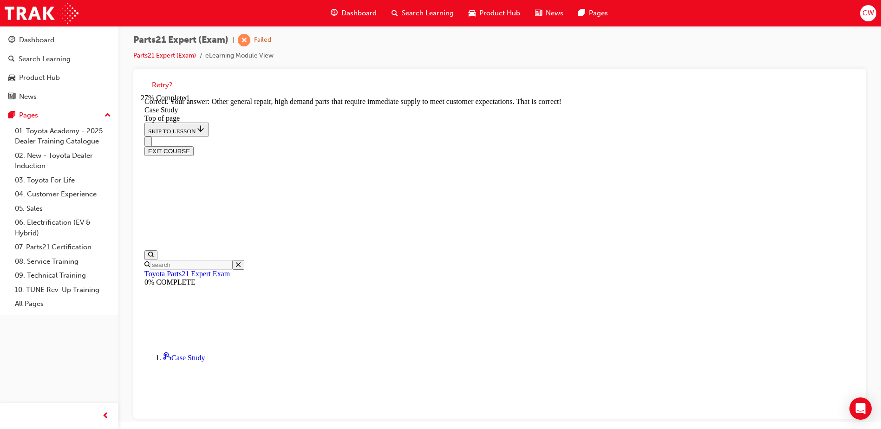
scroll to position [236, 0]
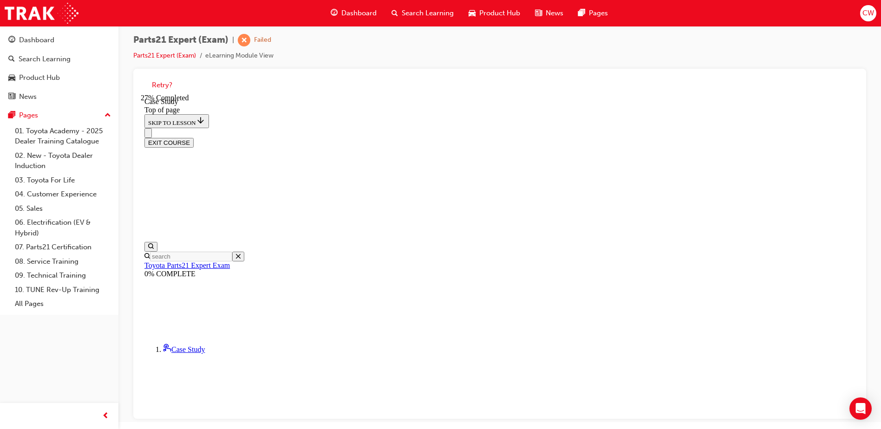
scroll to position [168, 0]
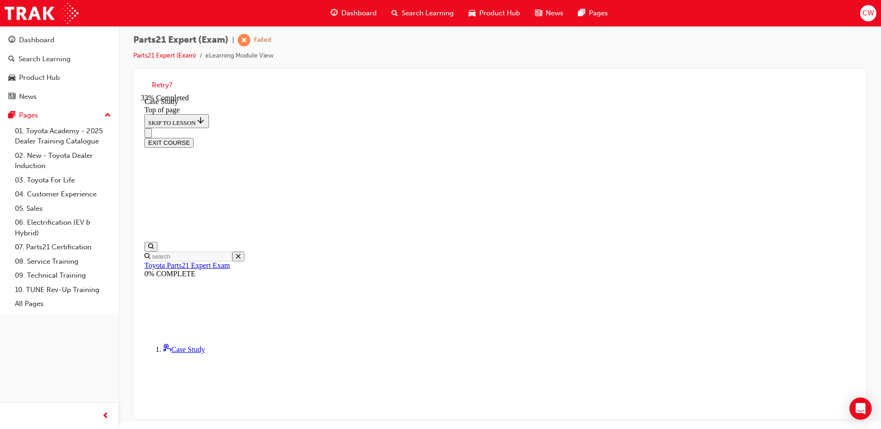
scroll to position [214, 0]
drag, startPoint x: 420, startPoint y: 338, endPoint x: 405, endPoint y: 342, distance: 15.4
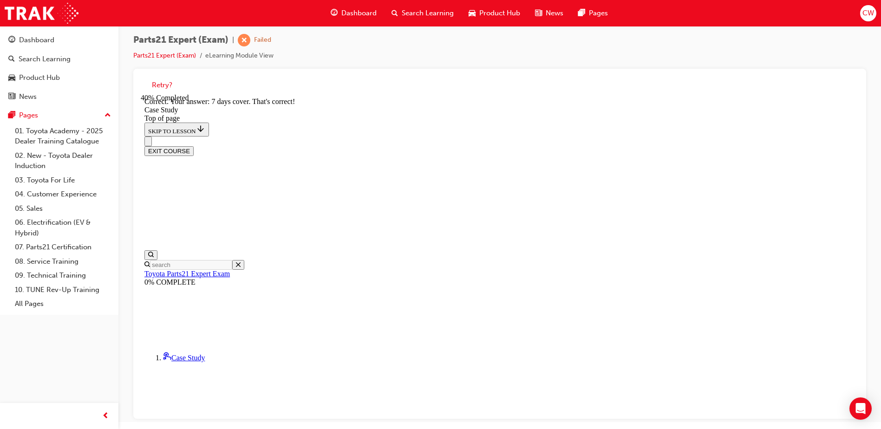
scroll to position [388, 0]
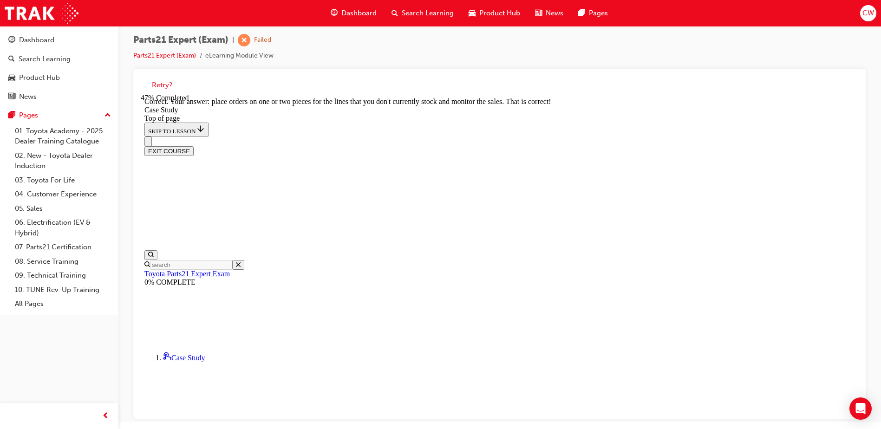
scroll to position [236, 0]
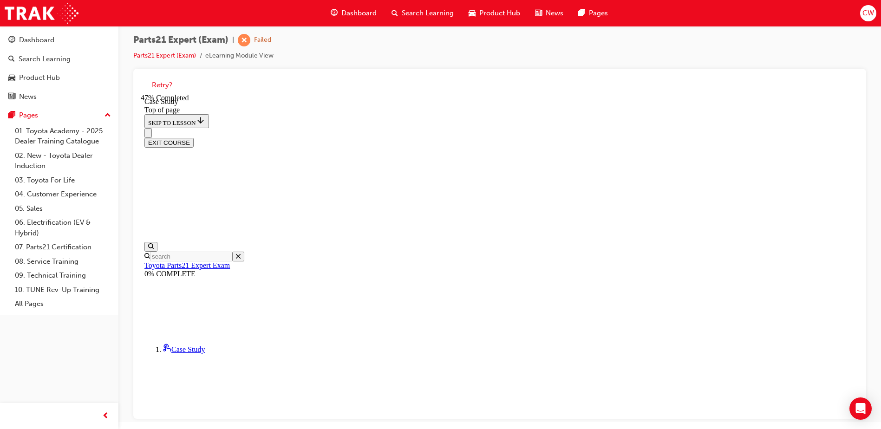
scroll to position [28, 0]
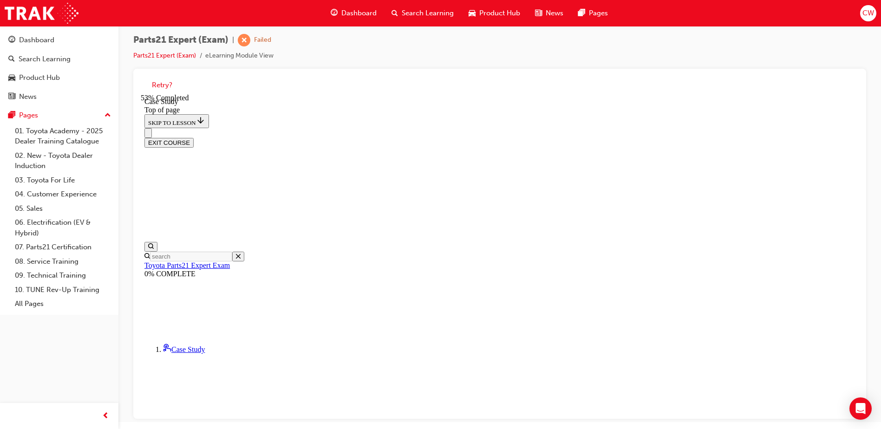
scroll to position [75, 0]
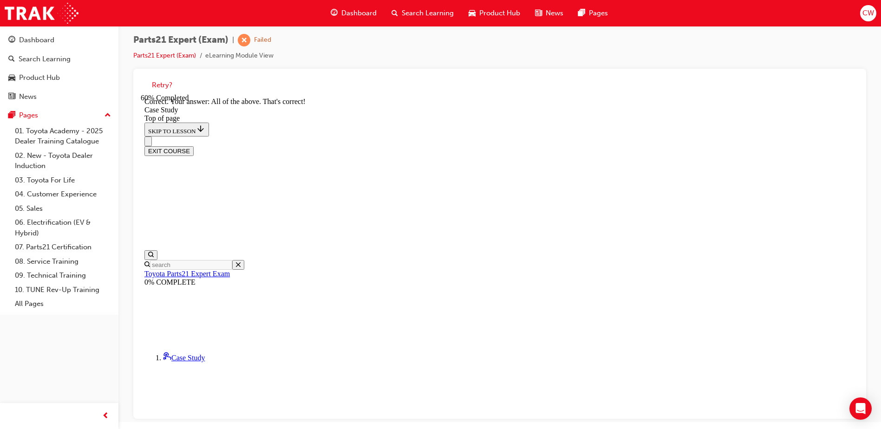
scroll to position [243, 0]
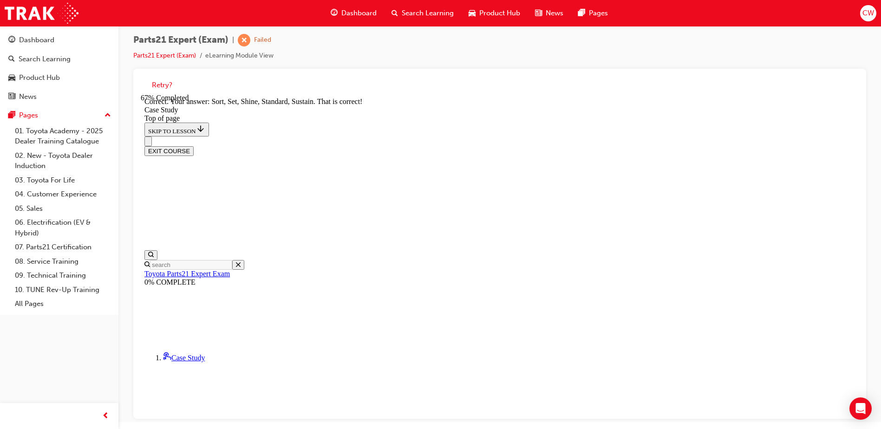
scroll to position [227, 0]
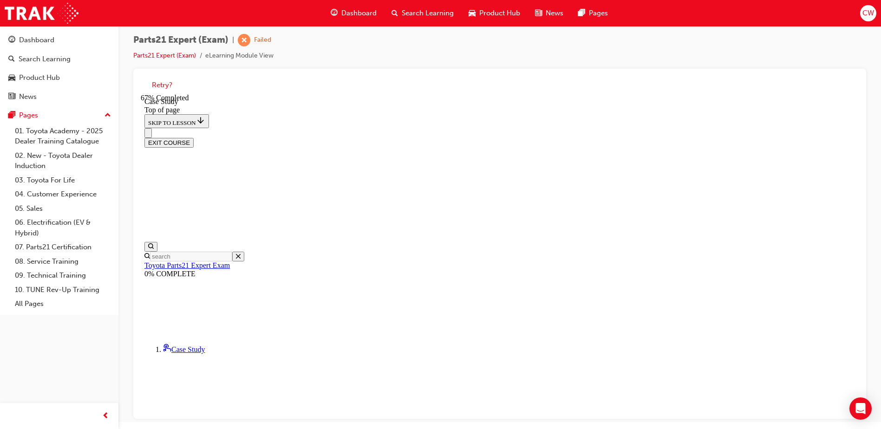
scroll to position [121, 0]
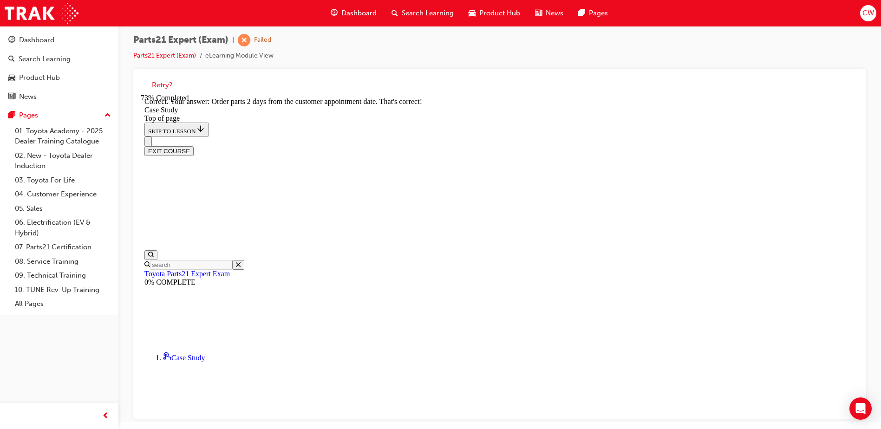
scroll to position [290, 0]
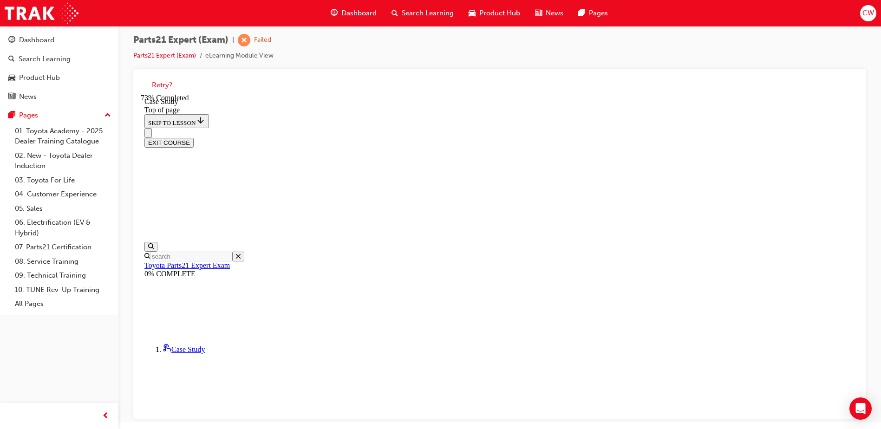
scroll to position [75, 0]
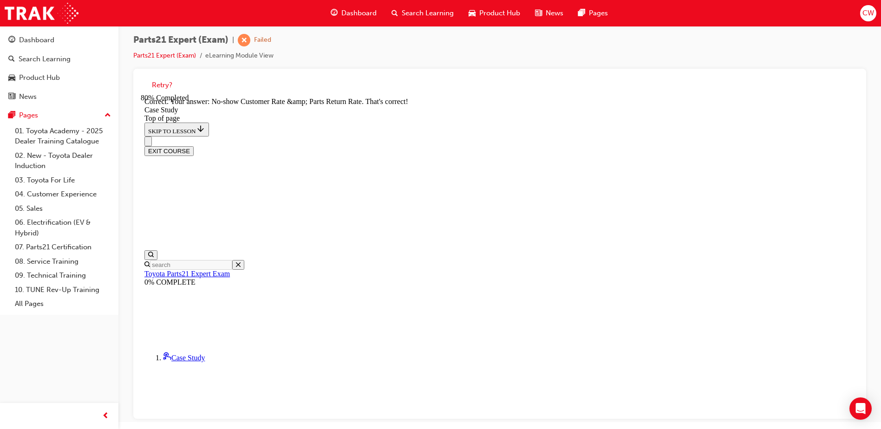
scroll to position [259, 0]
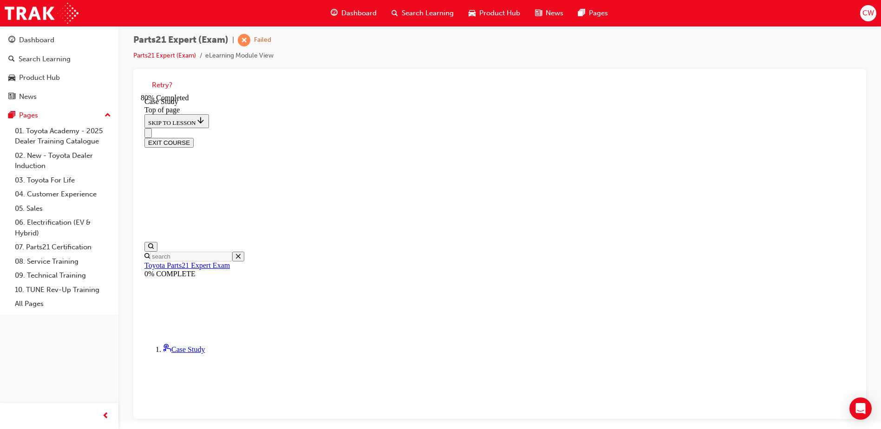
scroll to position [75, 0]
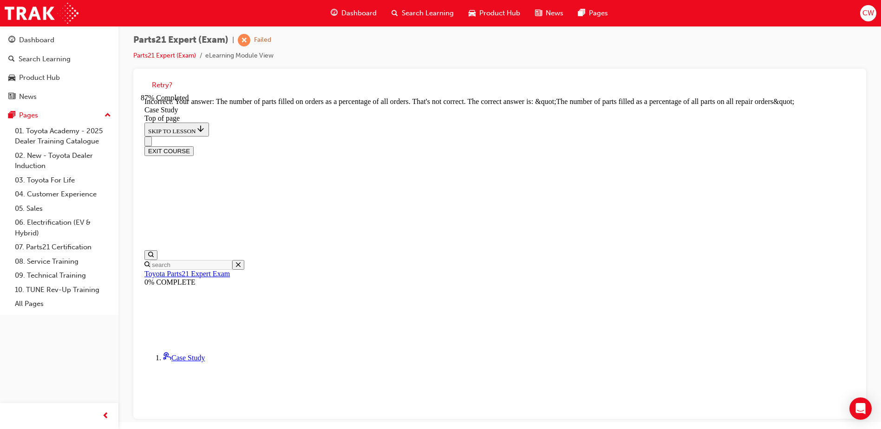
scroll to position [254, 0]
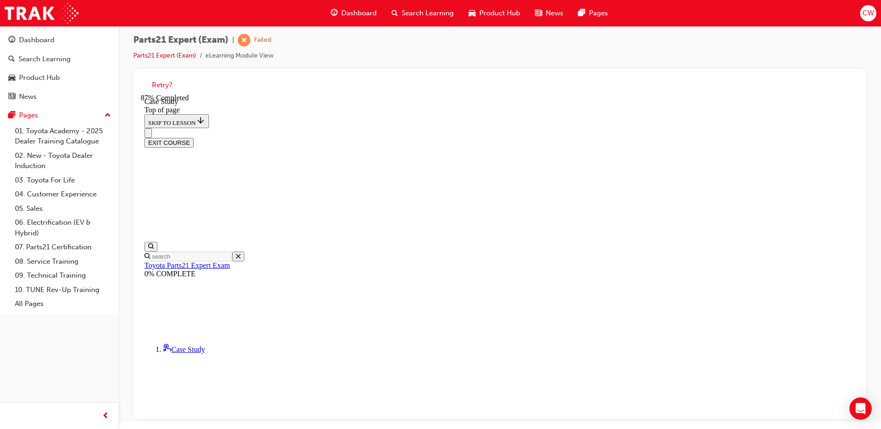
scroll to position [75, 0]
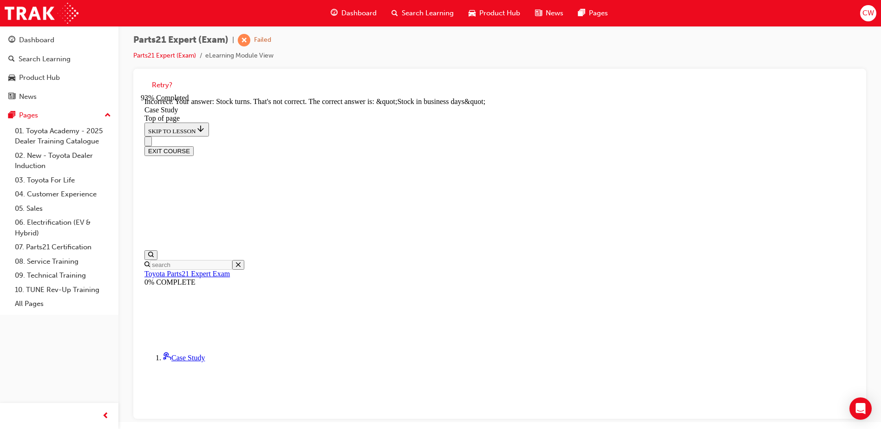
scroll to position [254, 0]
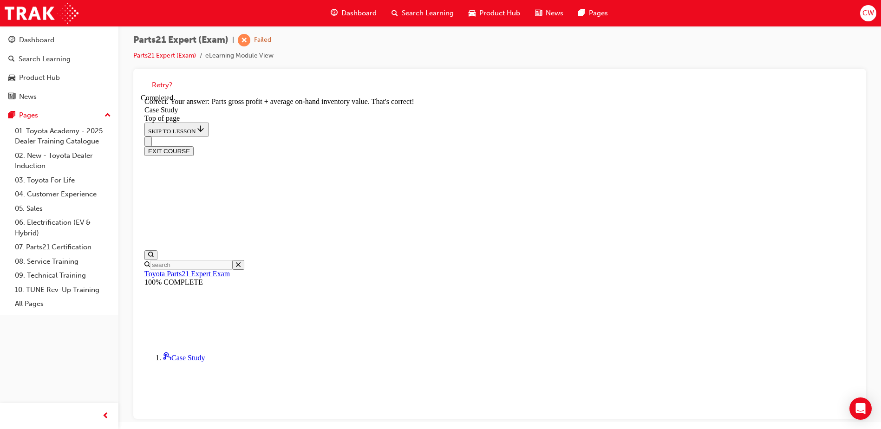
scroll to position [227, 0]
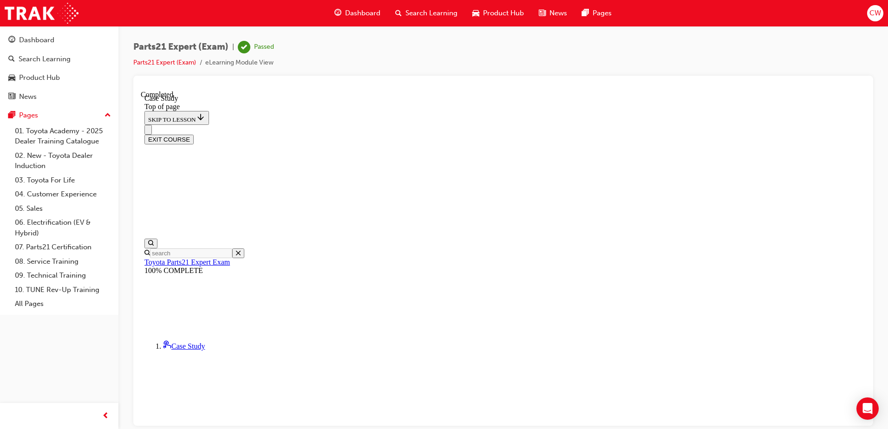
scroll to position [141, 0]
